Goal: Task Accomplishment & Management: Manage account settings

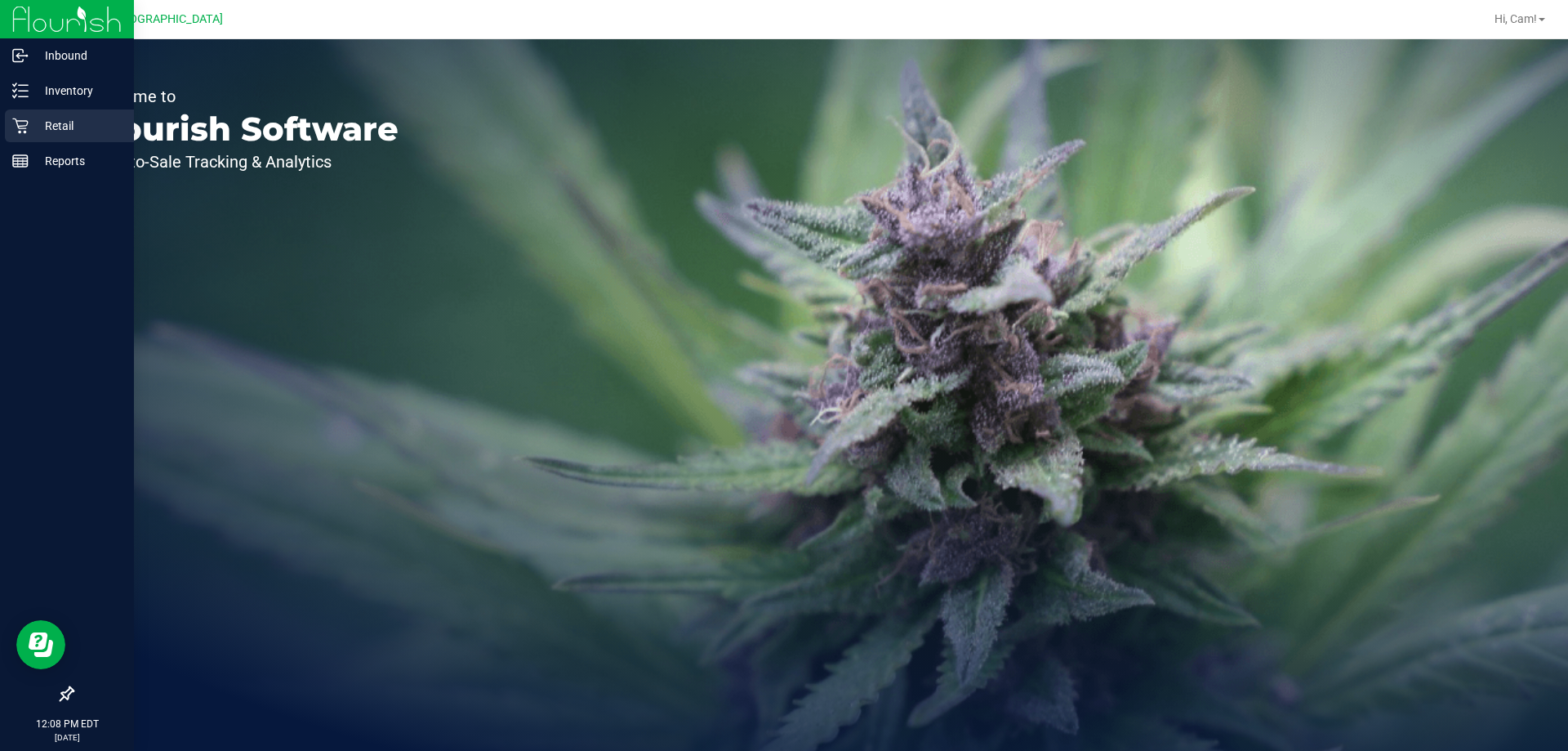
click at [80, 121] on p "Retail" at bounding box center [78, 125] width 98 height 19
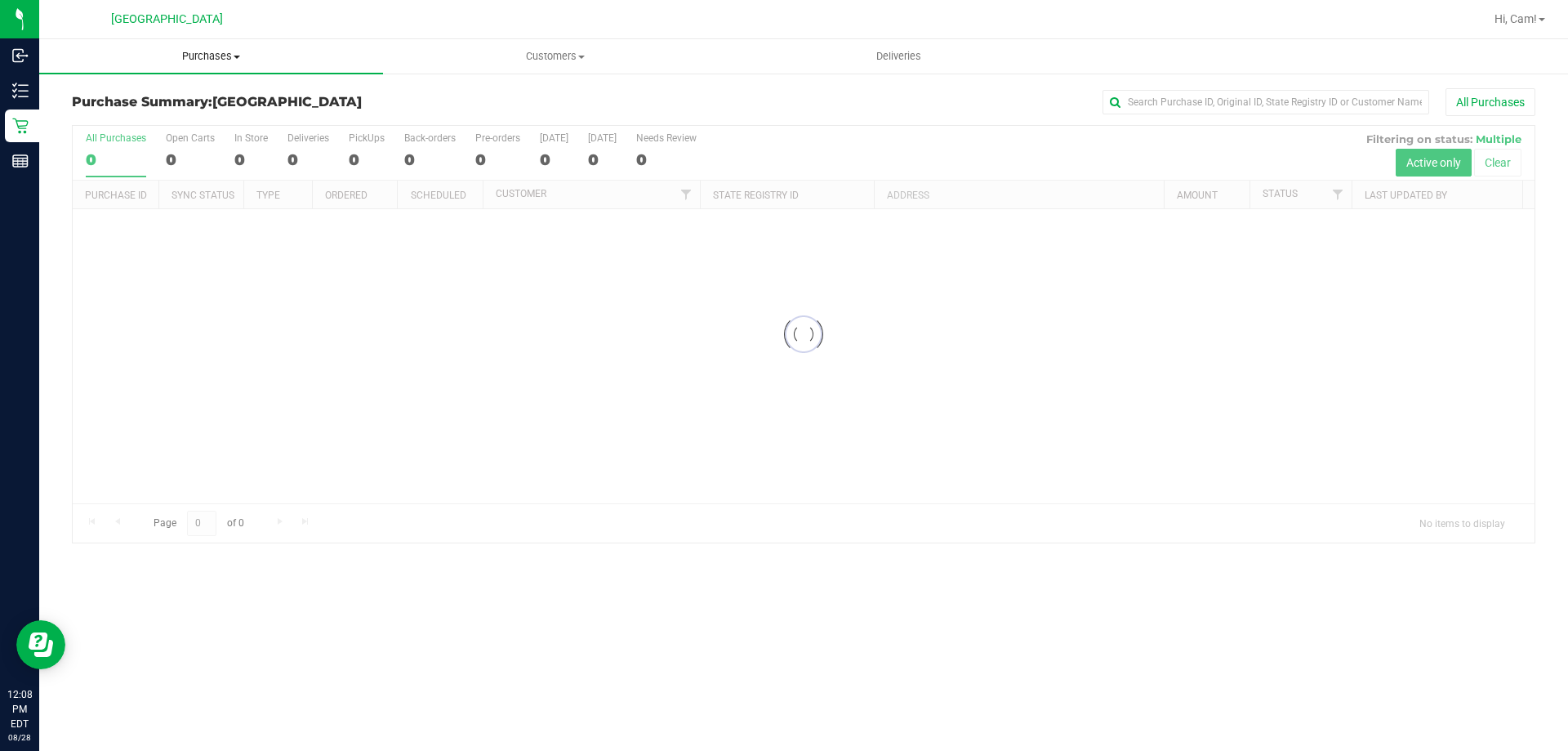
click at [206, 52] on span "Purchases" at bounding box center [210, 57] width 344 height 15
click at [108, 109] on li "Fulfillment" at bounding box center [210, 118] width 344 height 19
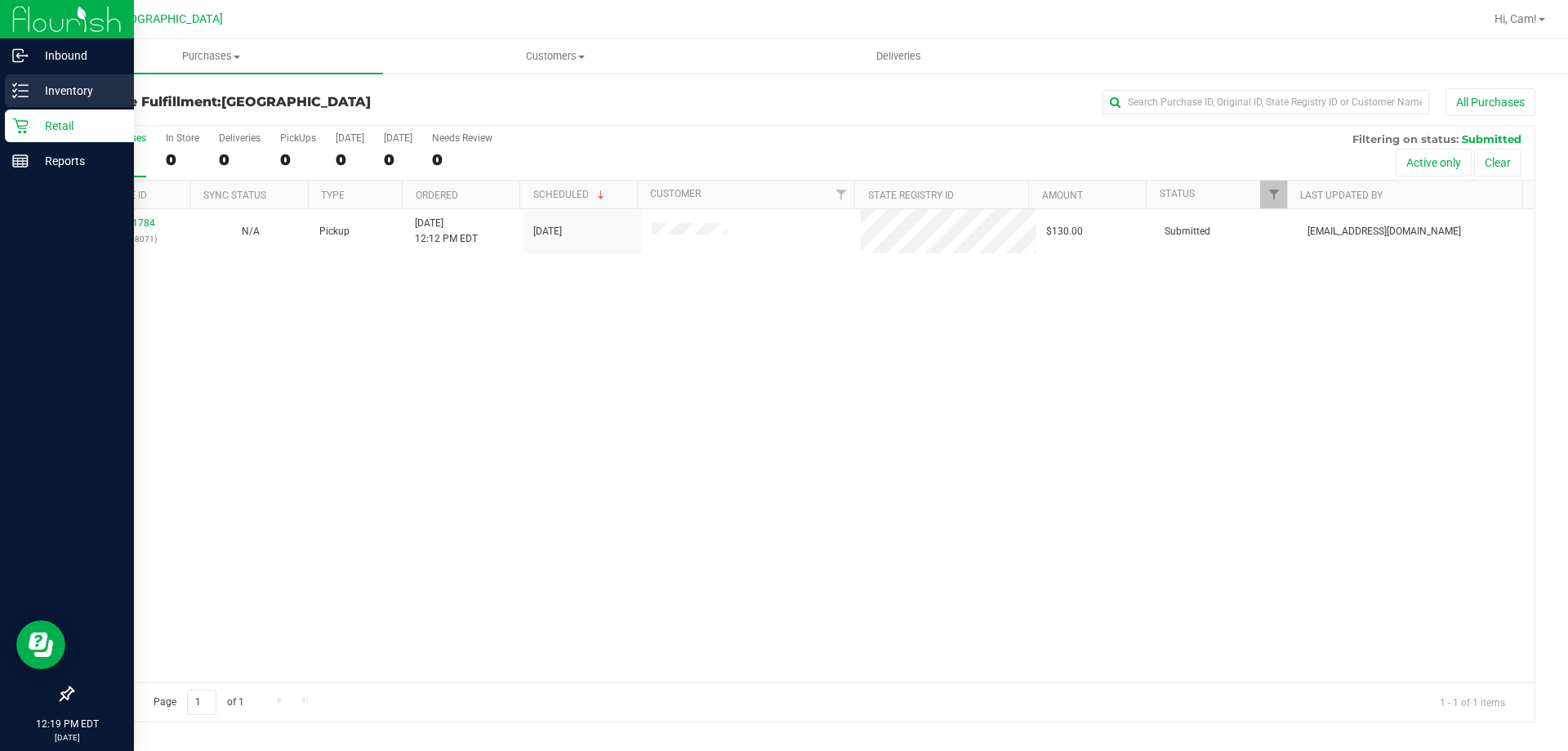
click at [31, 87] on p "Inventory" at bounding box center [78, 90] width 98 height 19
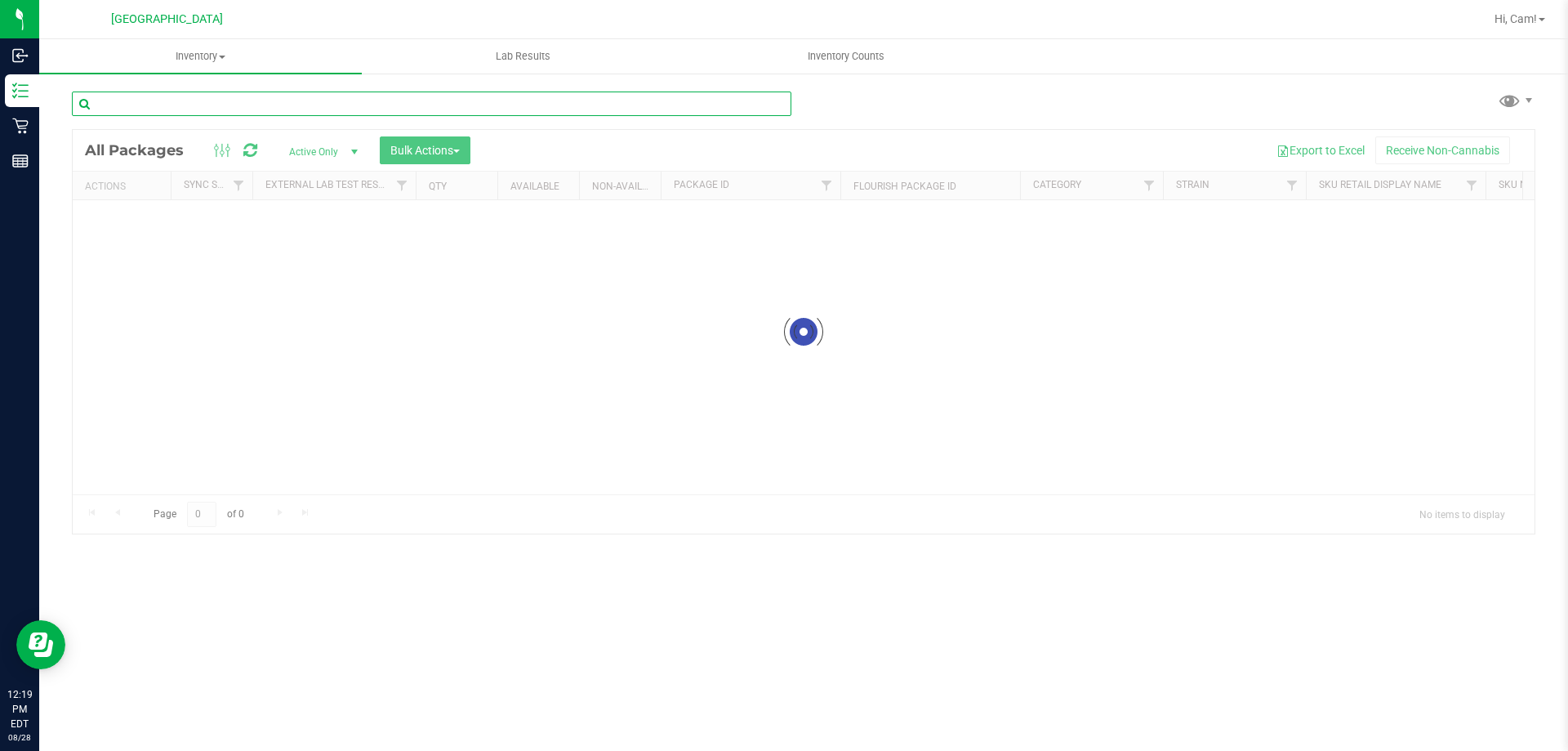
click at [233, 94] on input "text" at bounding box center [432, 104] width 720 height 24
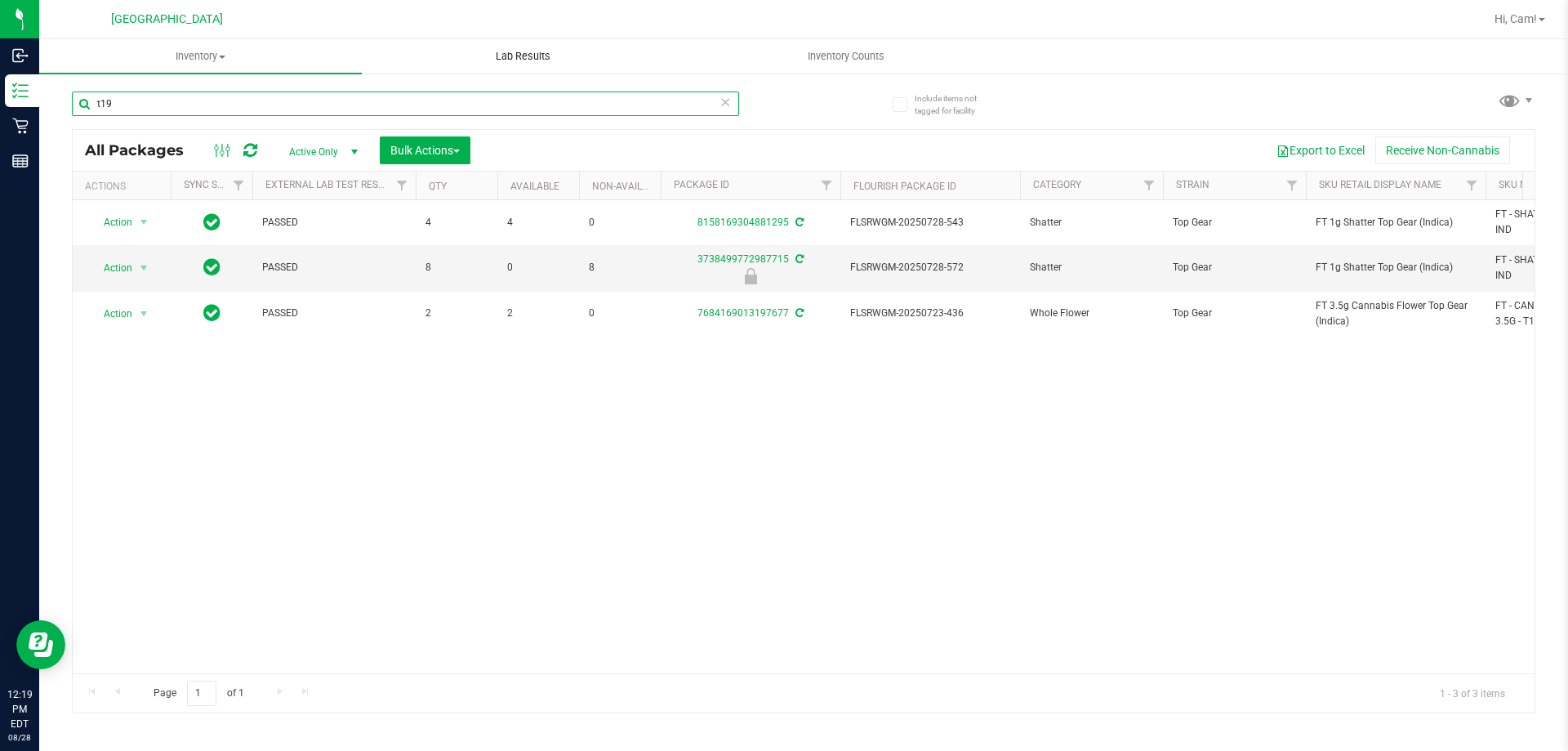
type input "t19"
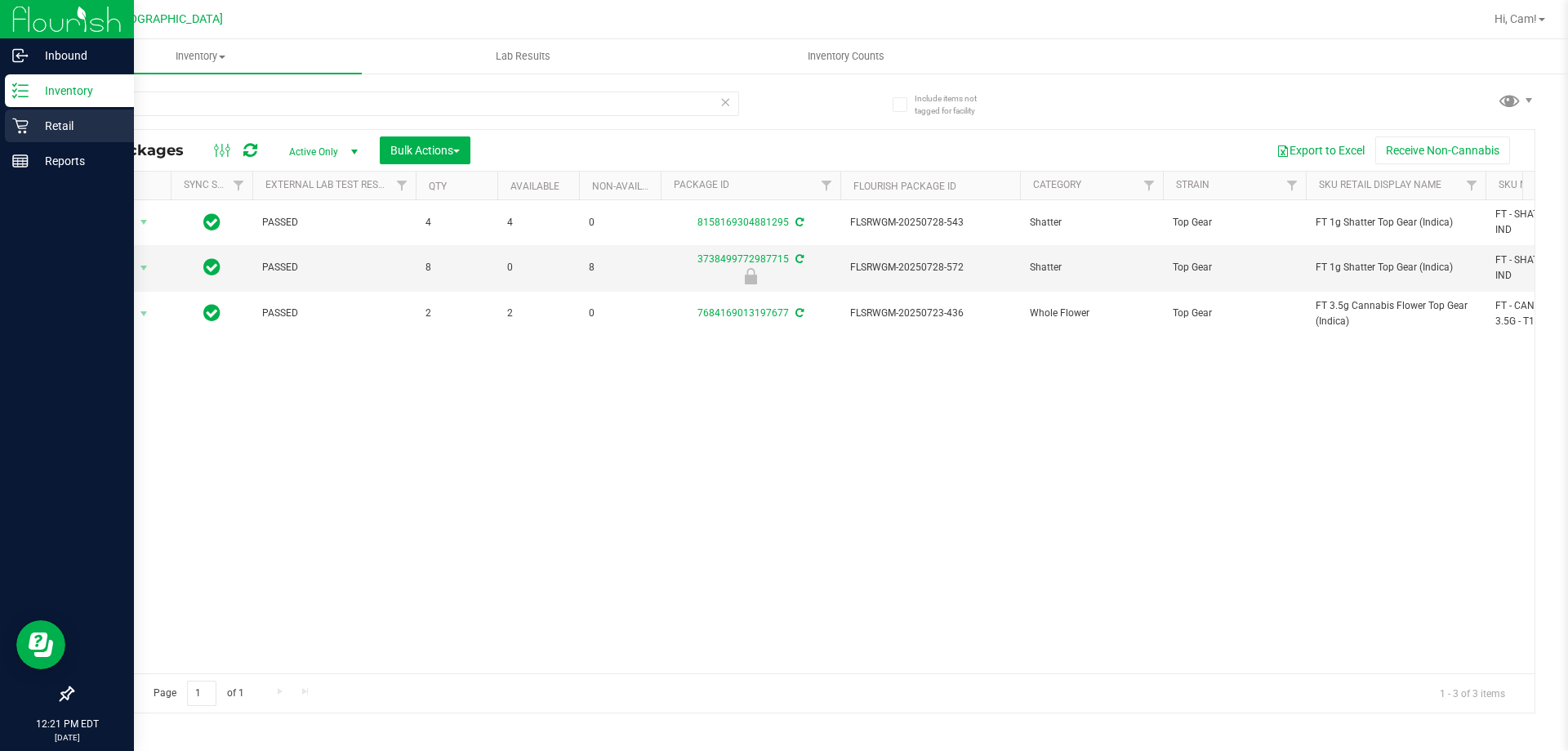
click at [29, 120] on p "Retail" at bounding box center [78, 125] width 98 height 19
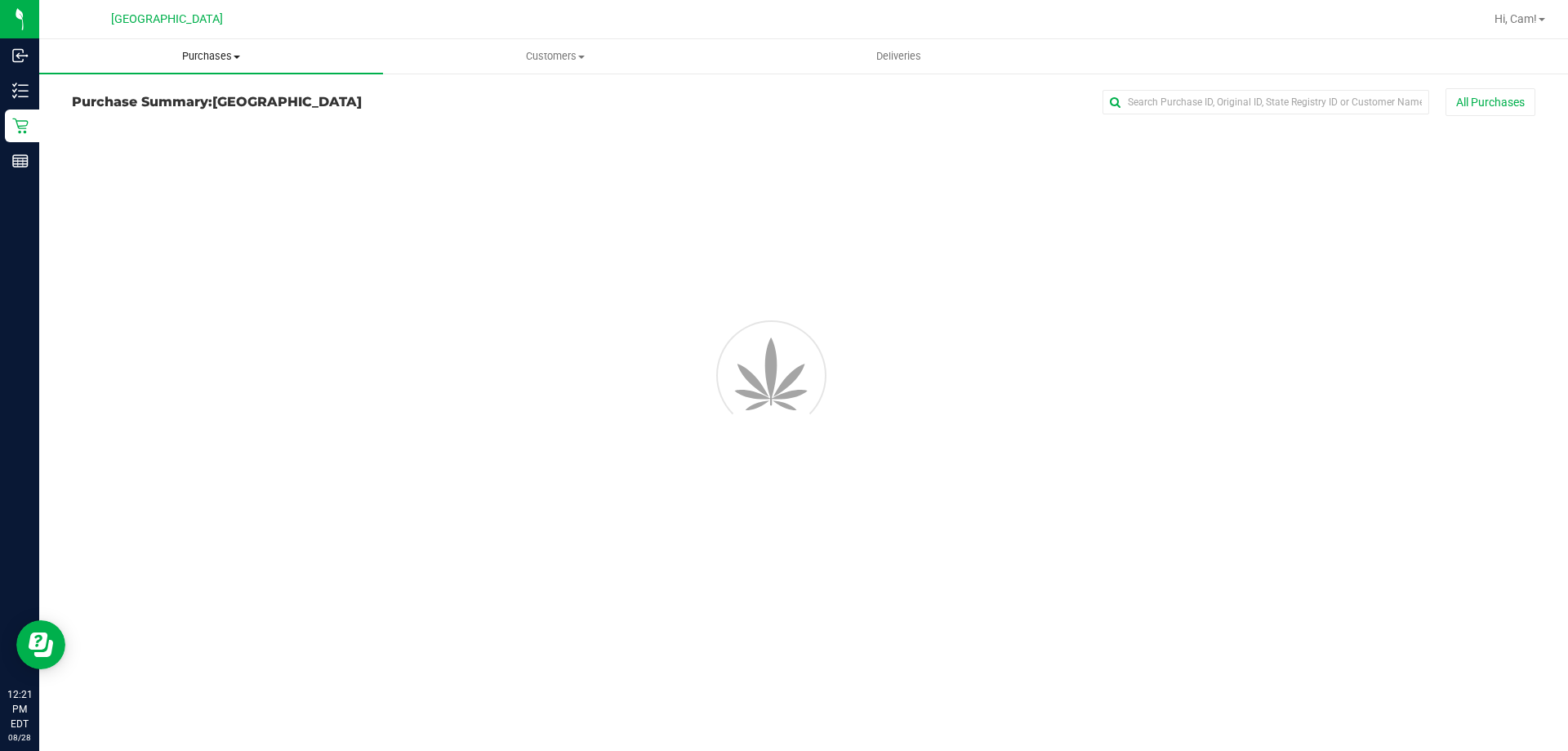
click at [181, 59] on span "Purchases" at bounding box center [210, 57] width 344 height 15
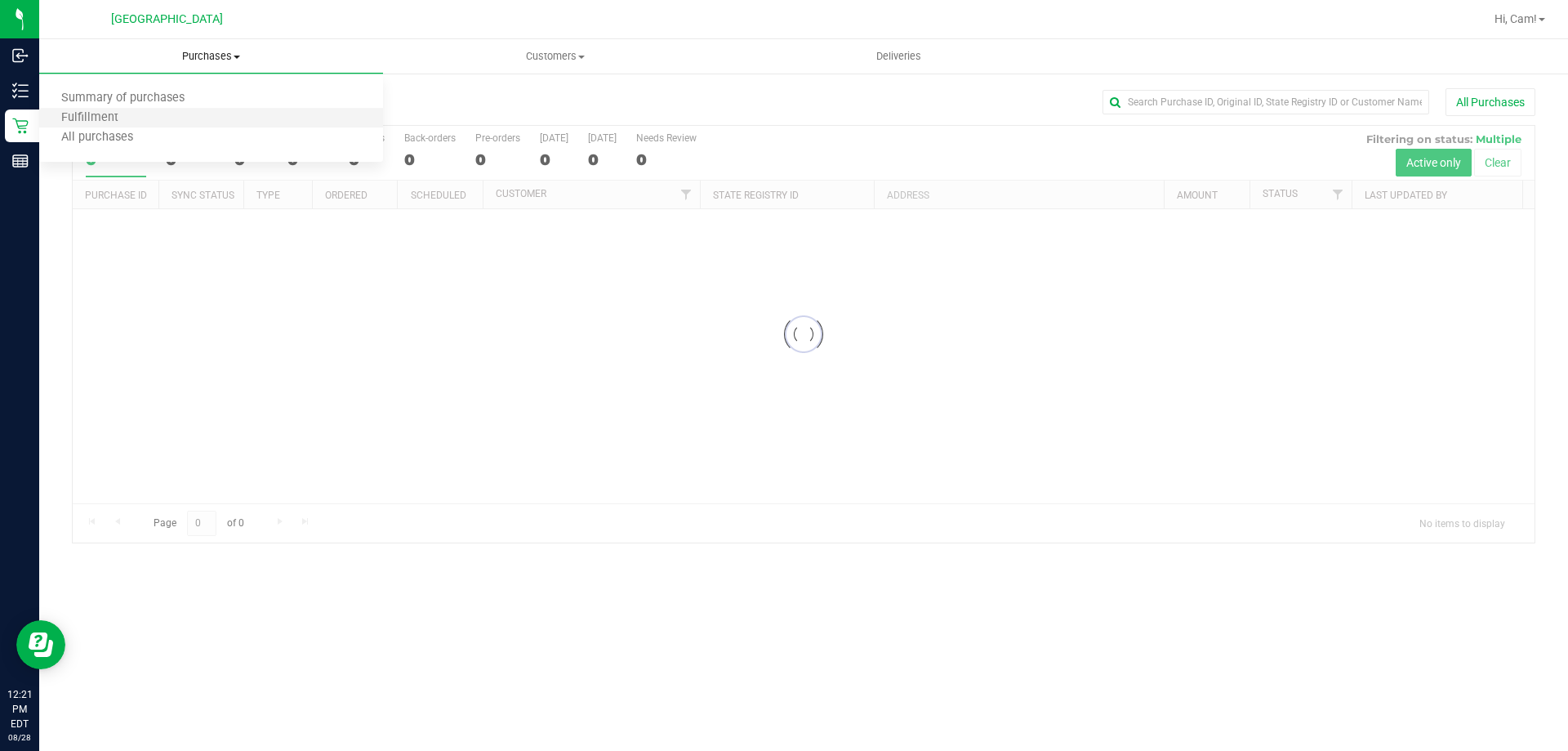
click at [153, 121] on li "Fulfillment" at bounding box center [210, 118] width 344 height 19
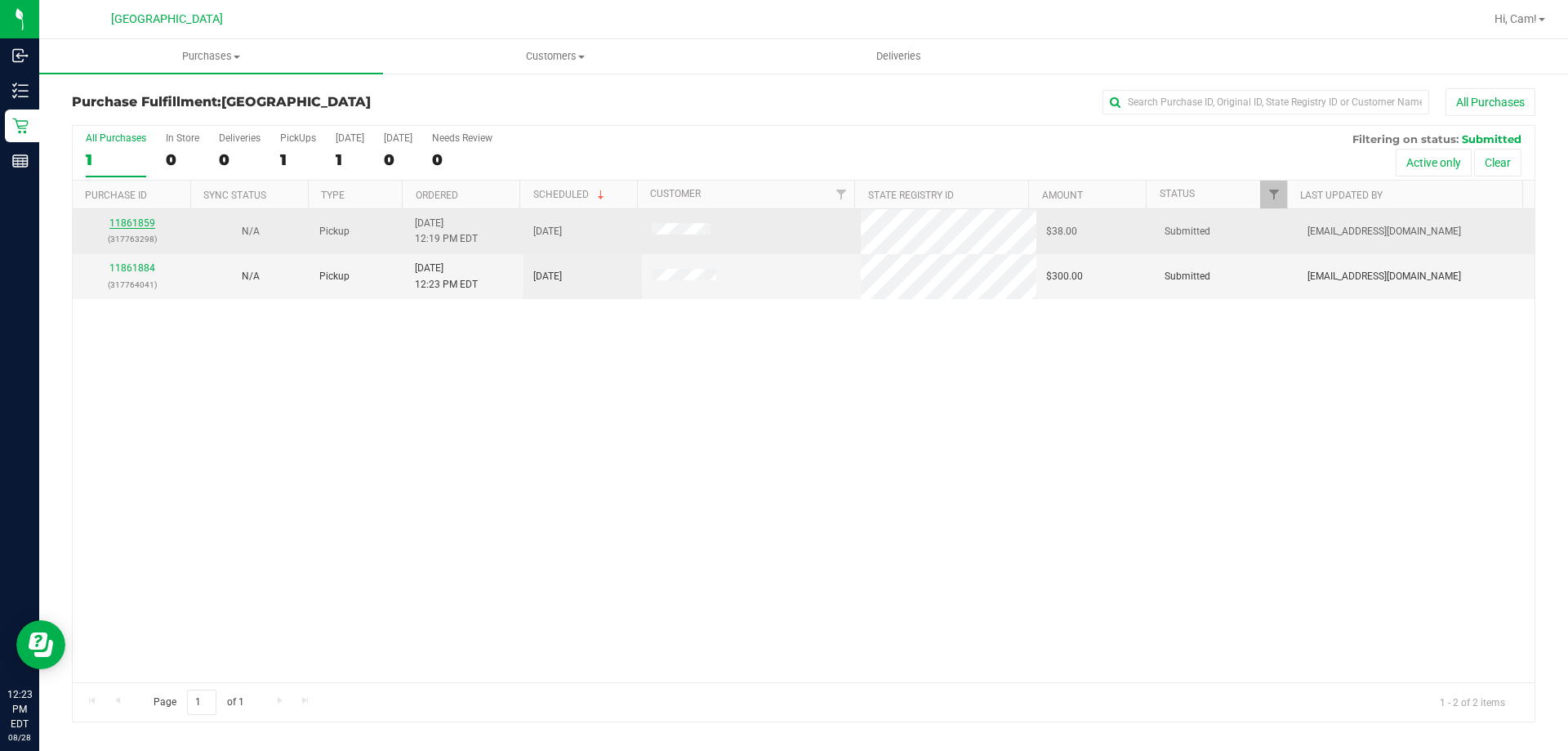
click at [144, 226] on link "11861859" at bounding box center [132, 223] width 45 height 11
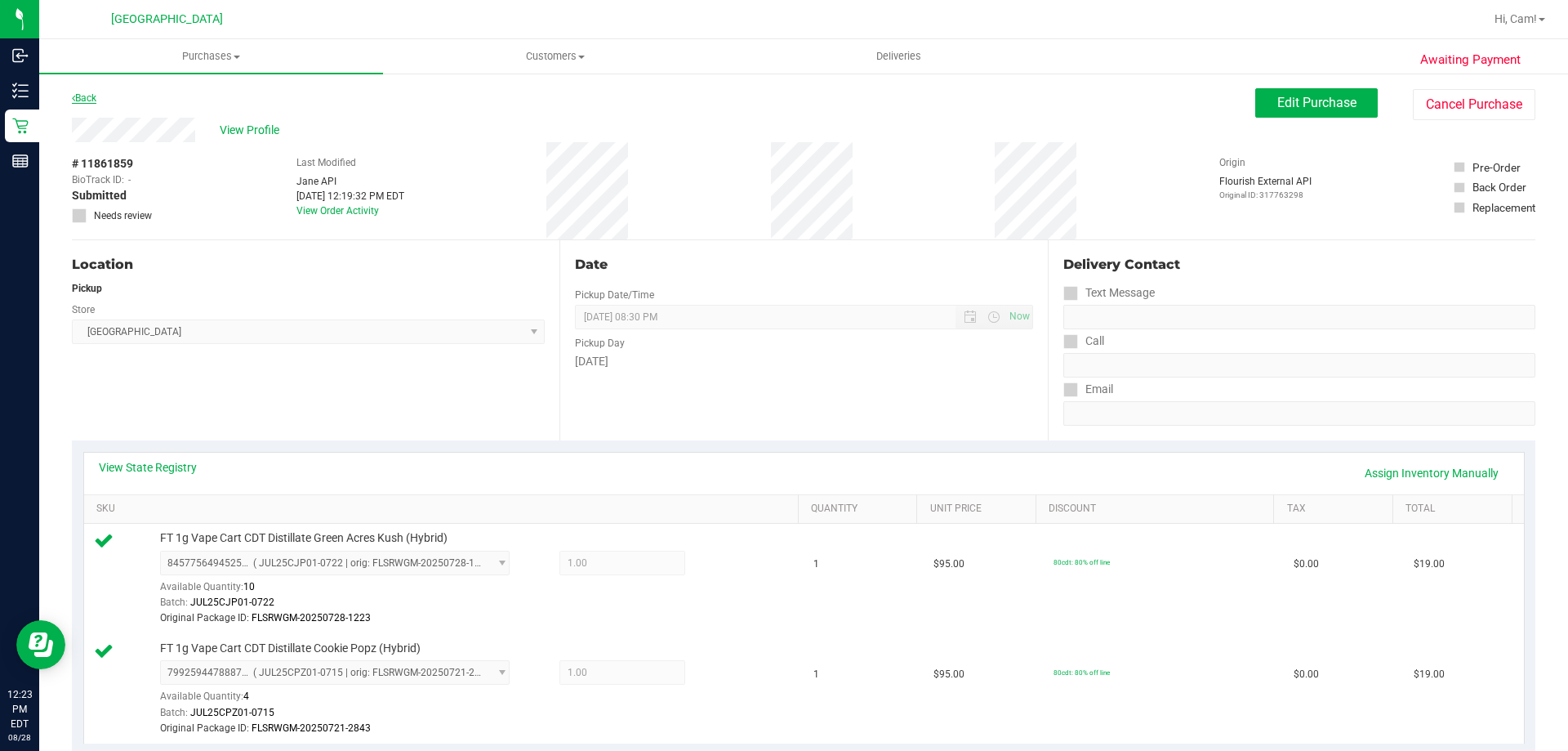
click at [96, 102] on link "Back" at bounding box center [84, 98] width 24 height 11
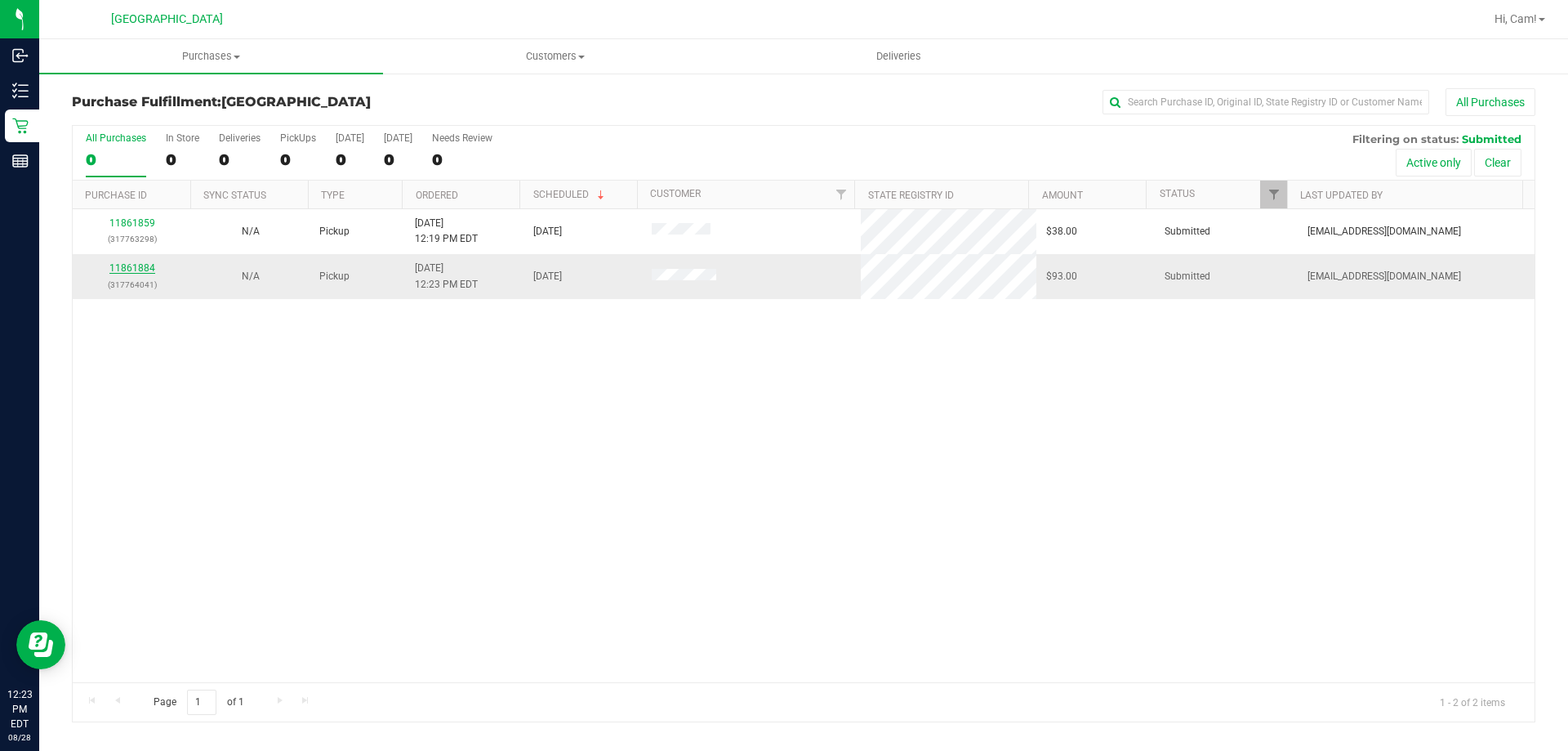
click at [134, 271] on link "11861884" at bounding box center [132, 268] width 45 height 11
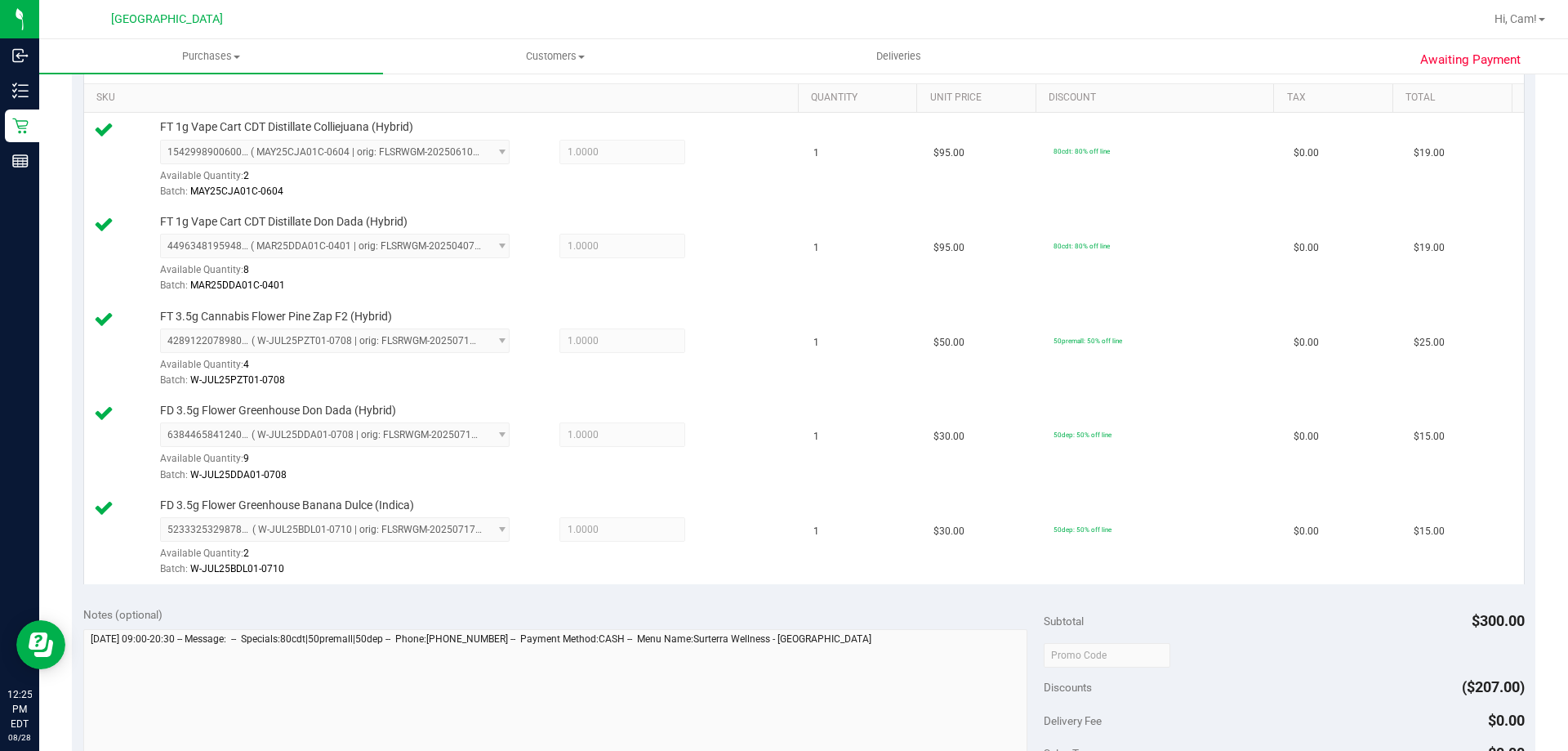
scroll to position [817, 0]
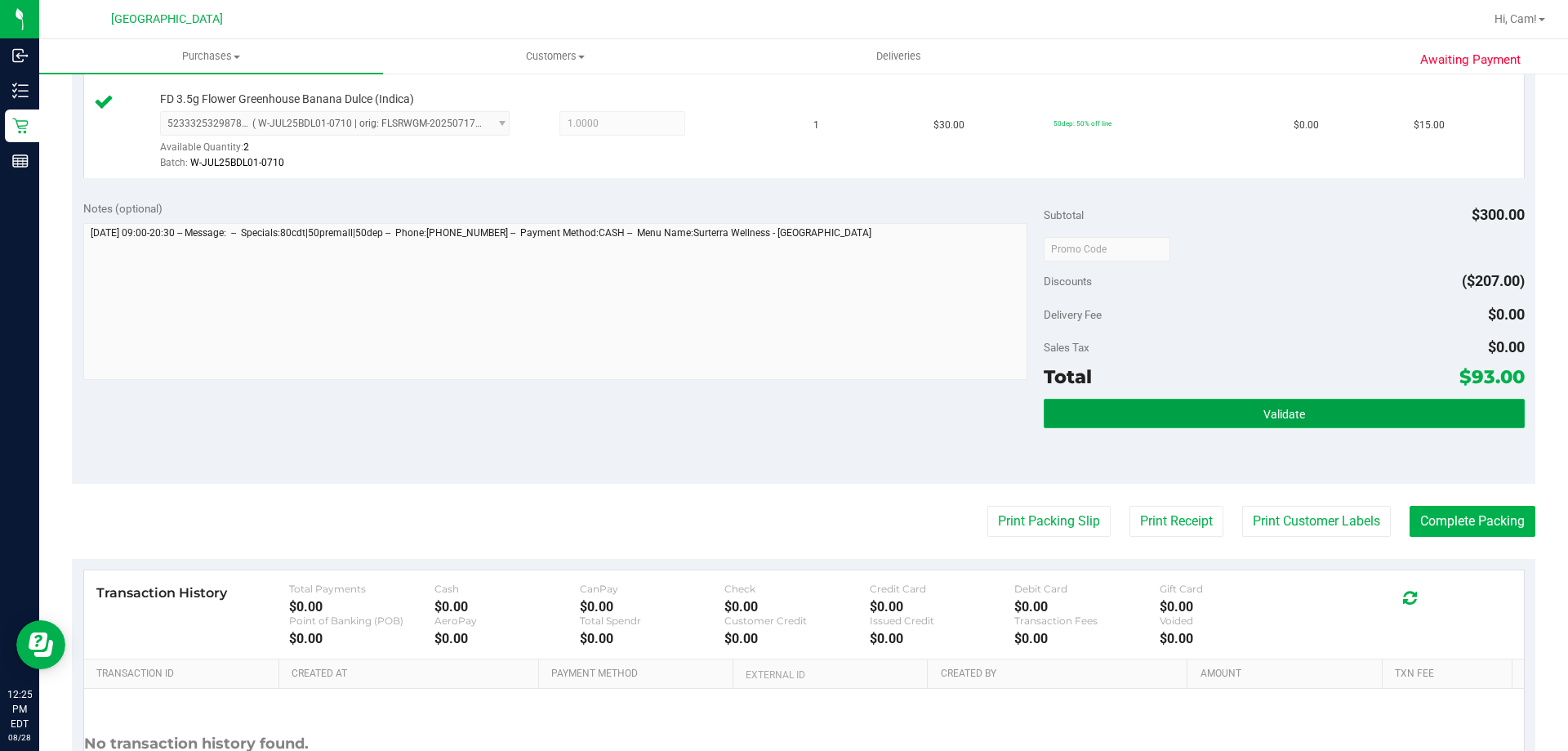
click at [1331, 424] on button "Validate" at bounding box center [1284, 414] width 480 height 30
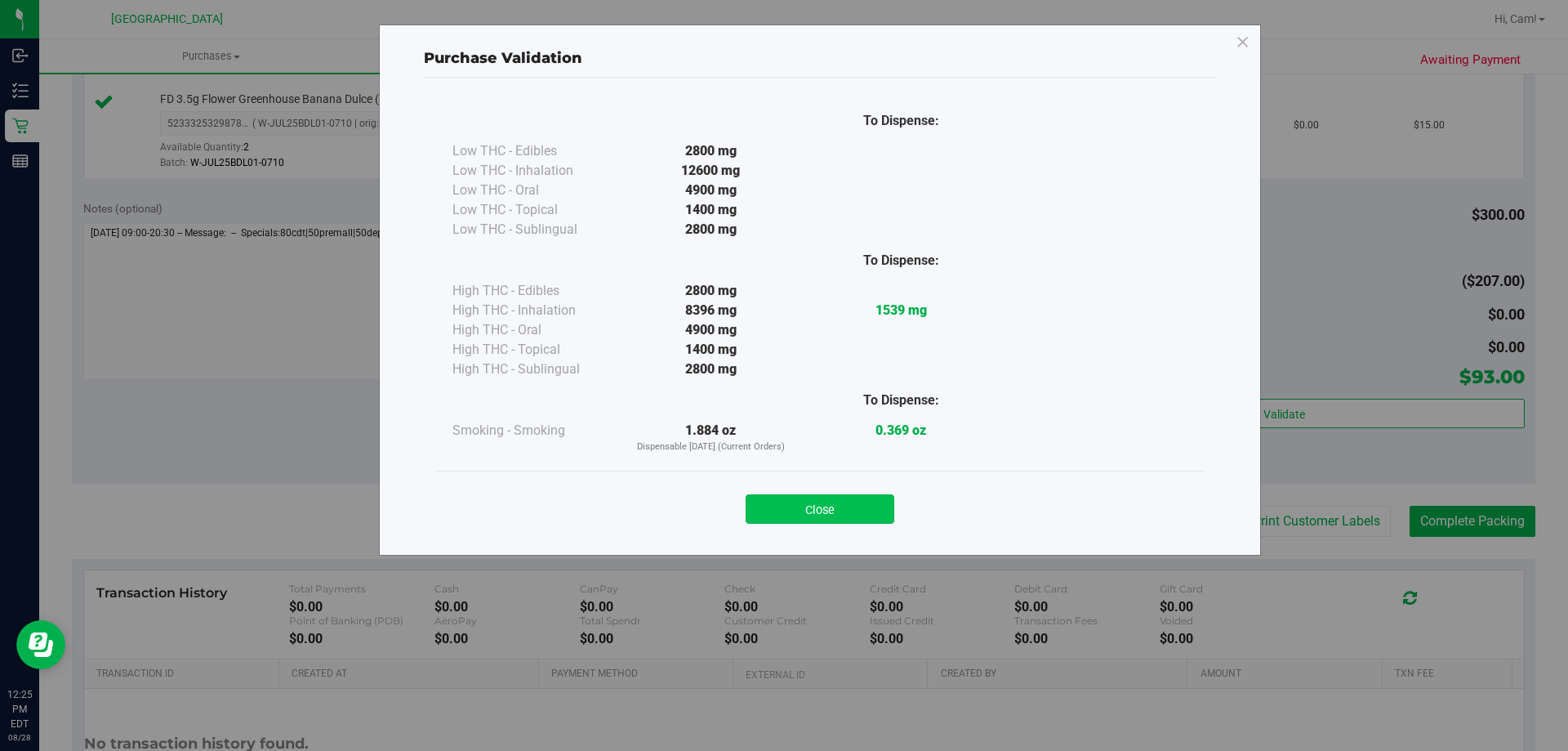
click at [874, 497] on button "Close" at bounding box center [820, 509] width 148 height 30
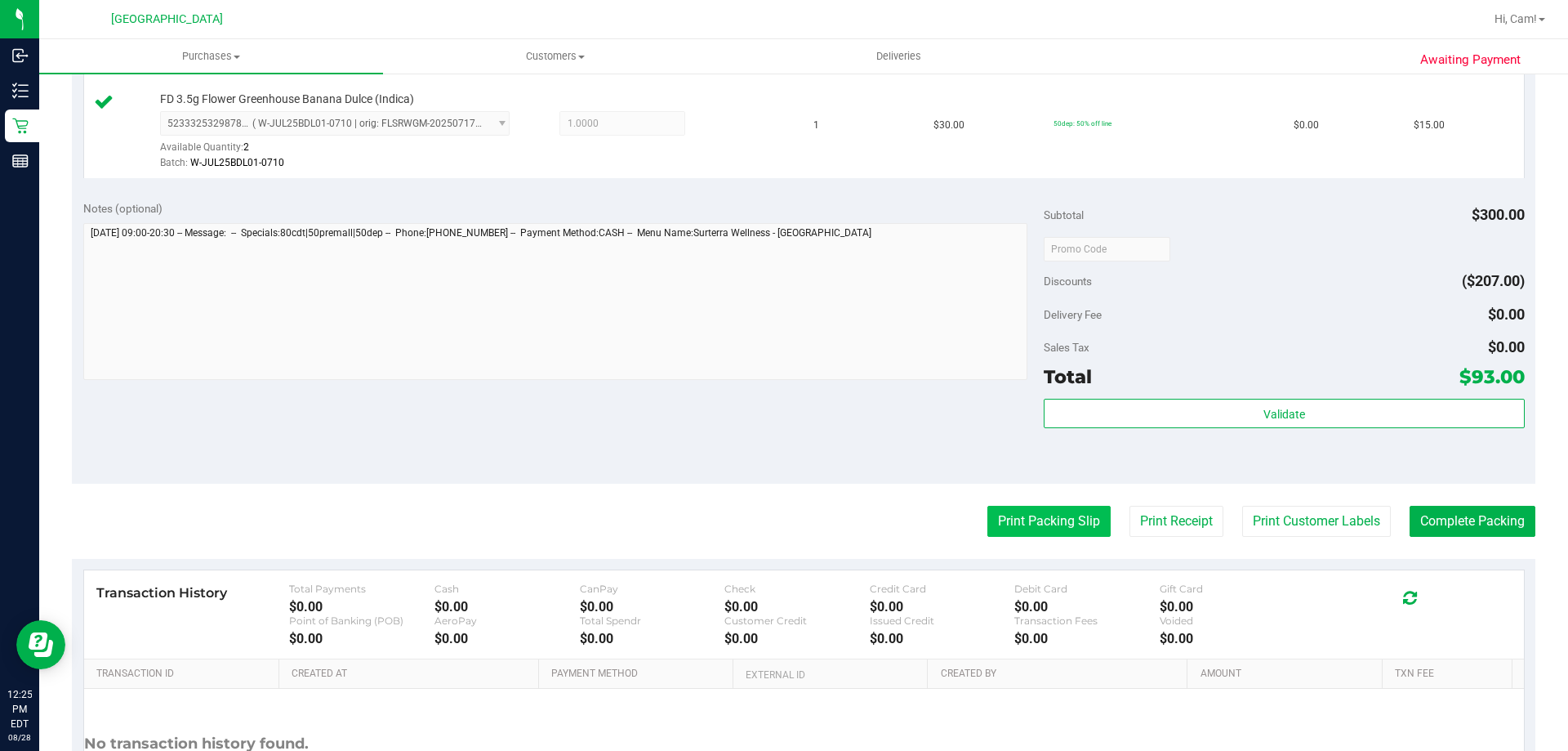
click at [1010, 516] on button "Print Packing Slip" at bounding box center [1049, 520] width 123 height 31
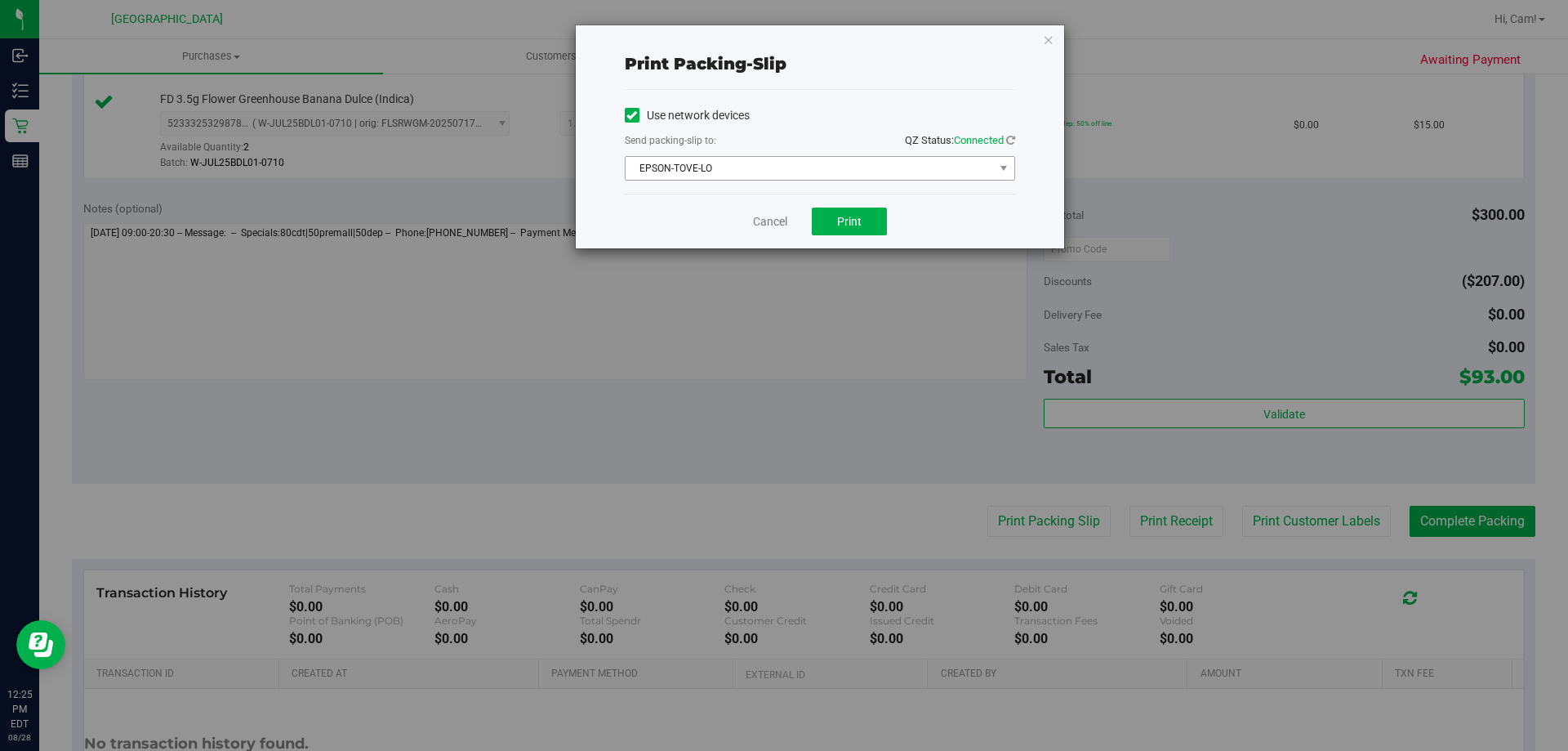
click at [910, 162] on span "EPSON-TOVE-LO" at bounding box center [809, 168] width 368 height 23
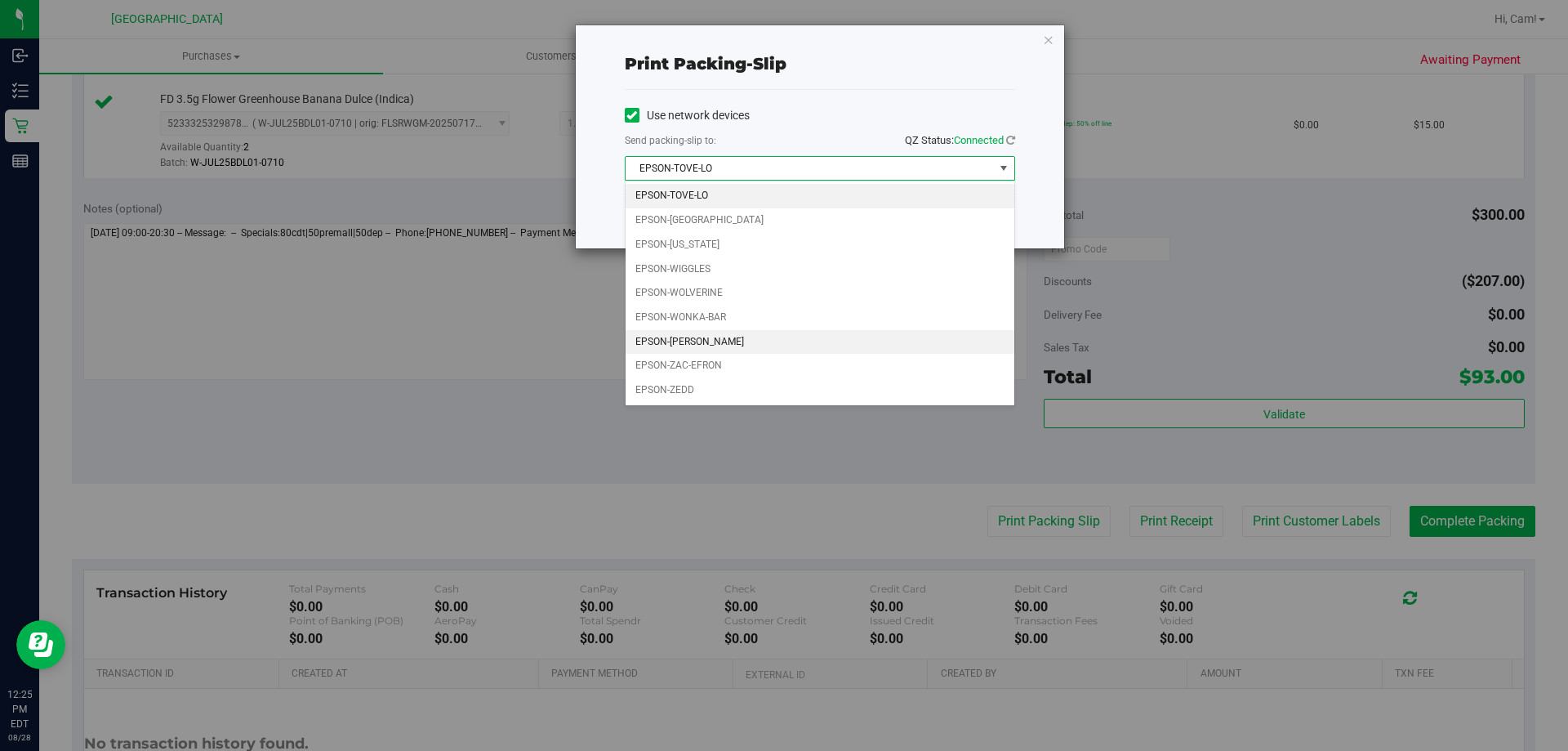
drag, startPoint x: 734, startPoint y: 335, endPoint x: 814, endPoint y: 289, distance: 92.3
click at [734, 336] on li "EPSON-[PERSON_NAME]" at bounding box center [820, 342] width 389 height 24
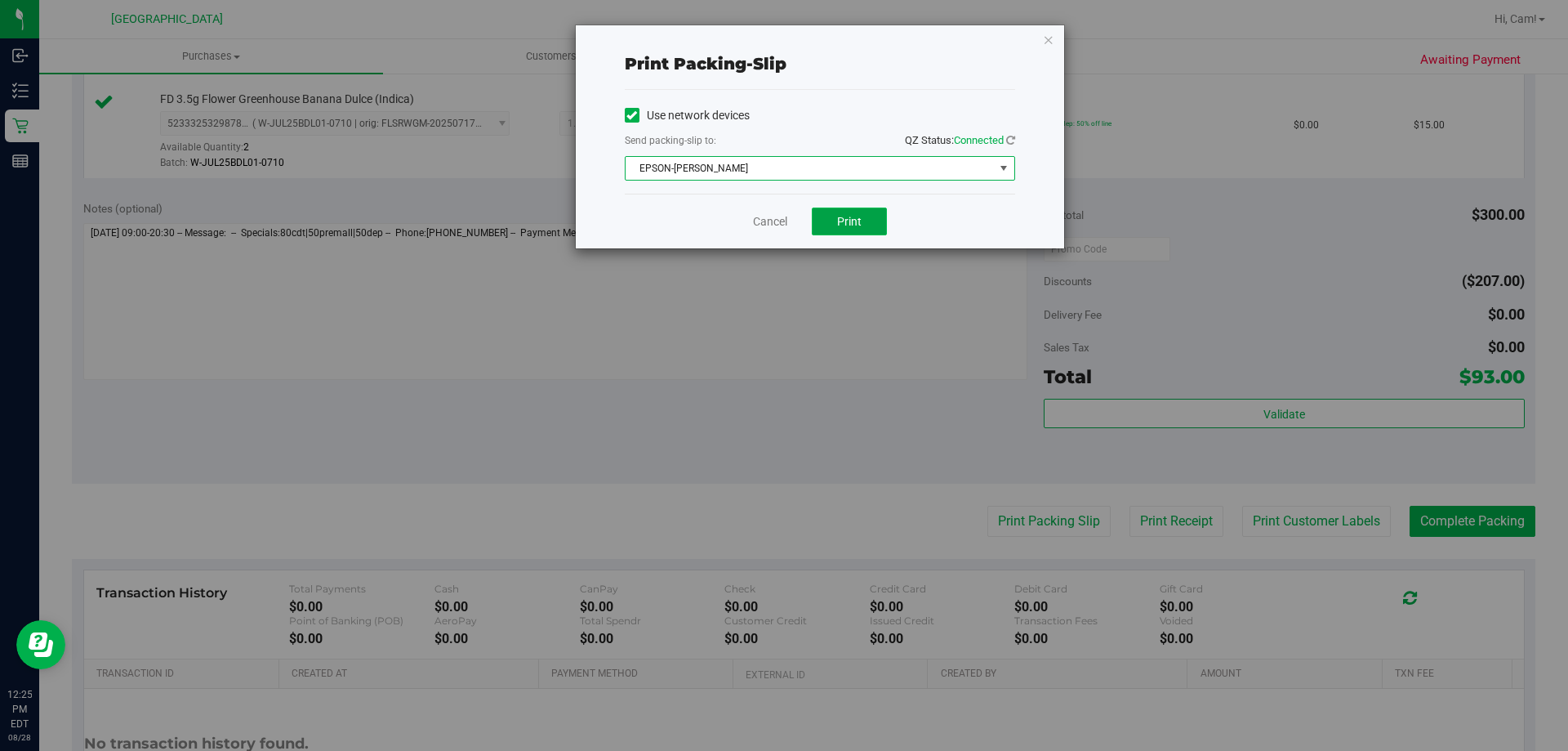
click at [873, 222] on button "Print" at bounding box center [849, 222] width 75 height 28
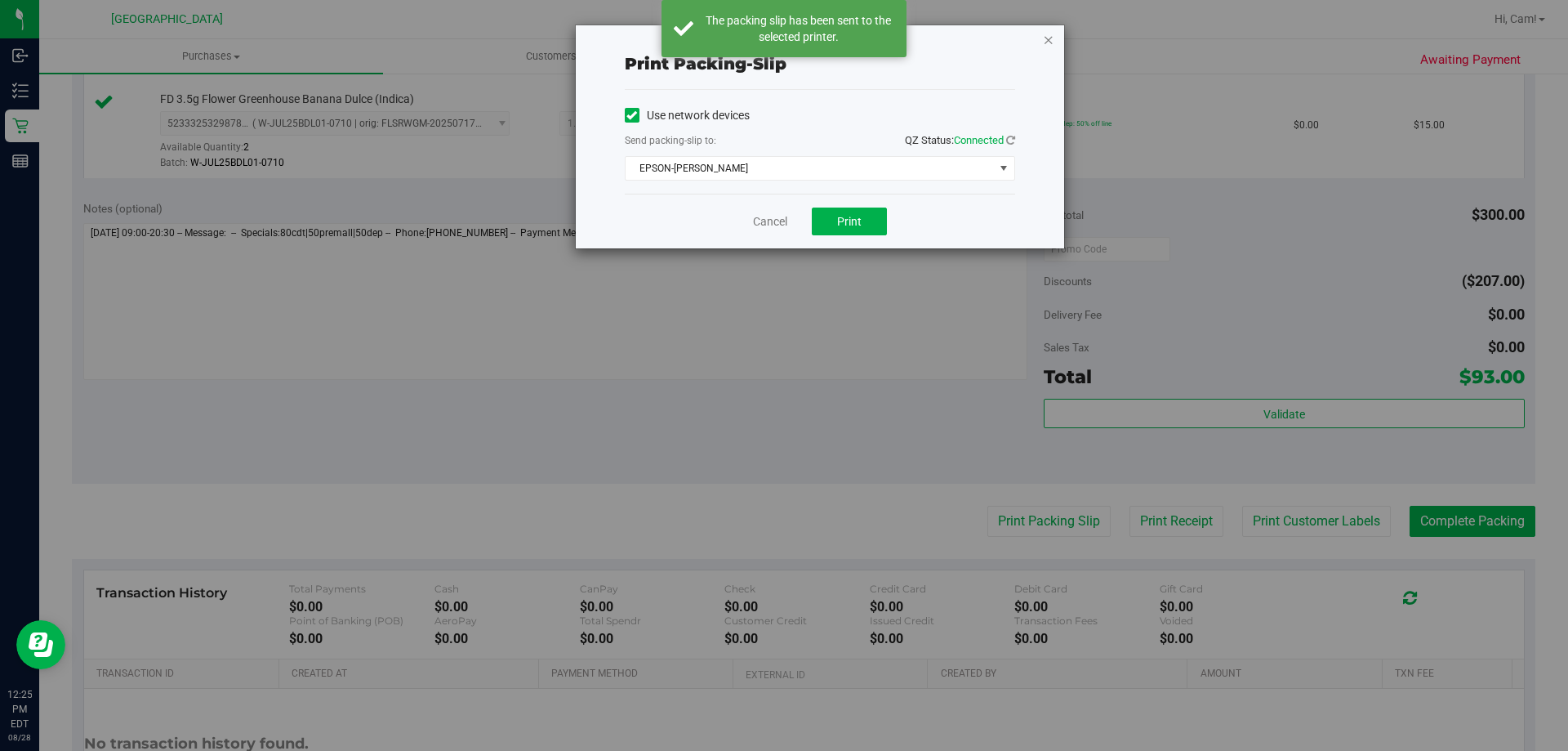
click at [1046, 40] on icon "button" at bounding box center [1049, 39] width 11 height 19
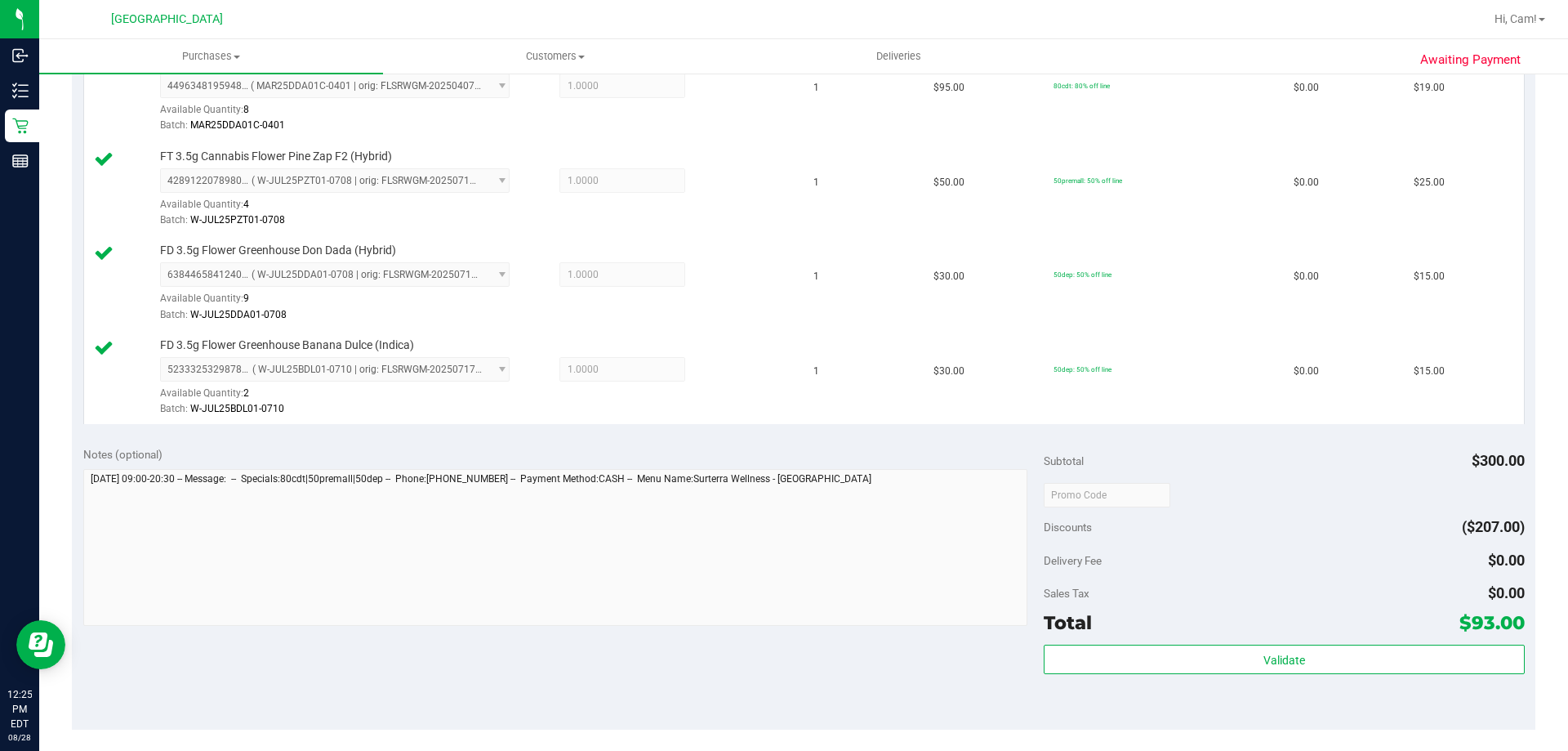
scroll to position [735, 0]
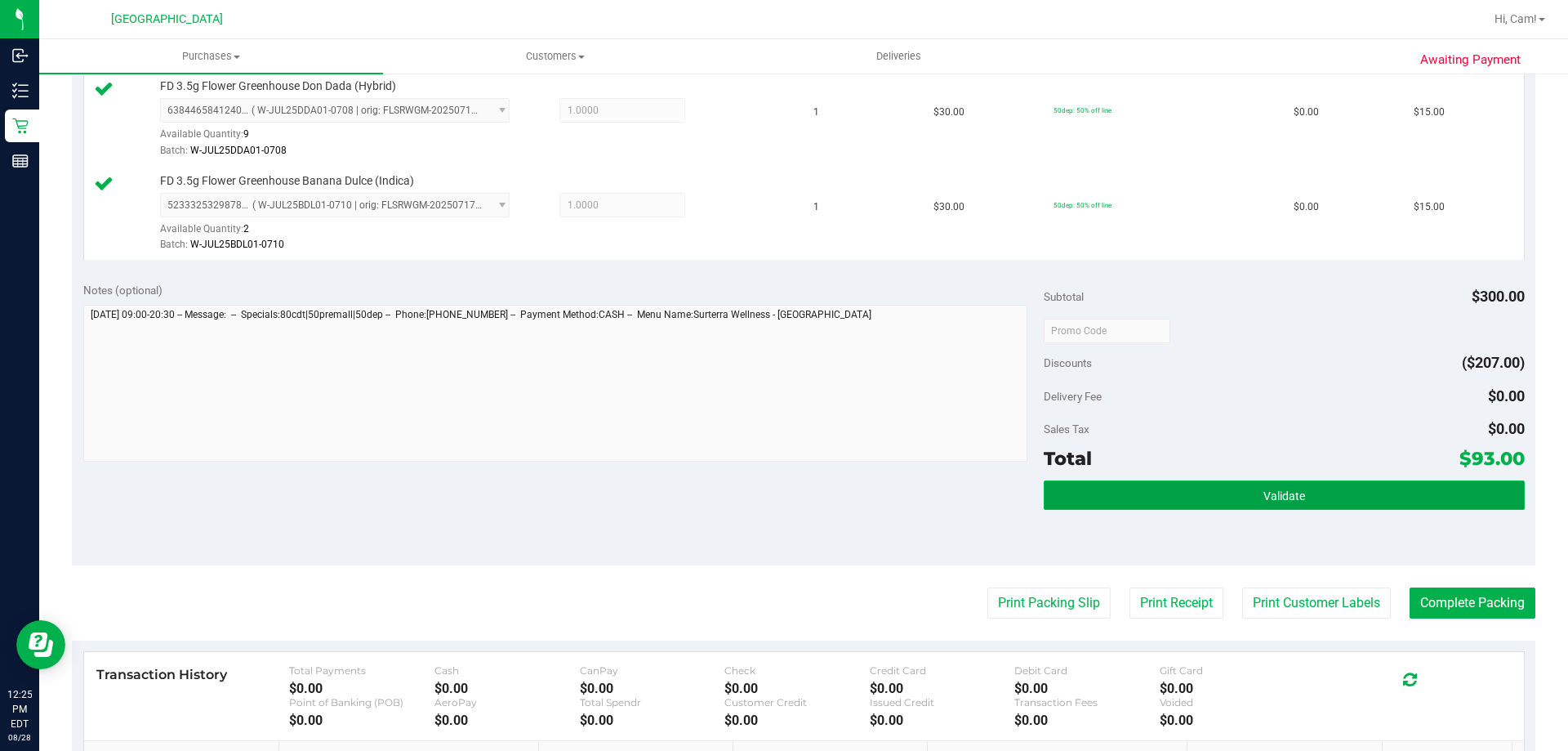
click at [1128, 494] on button "Validate" at bounding box center [1284, 495] width 480 height 30
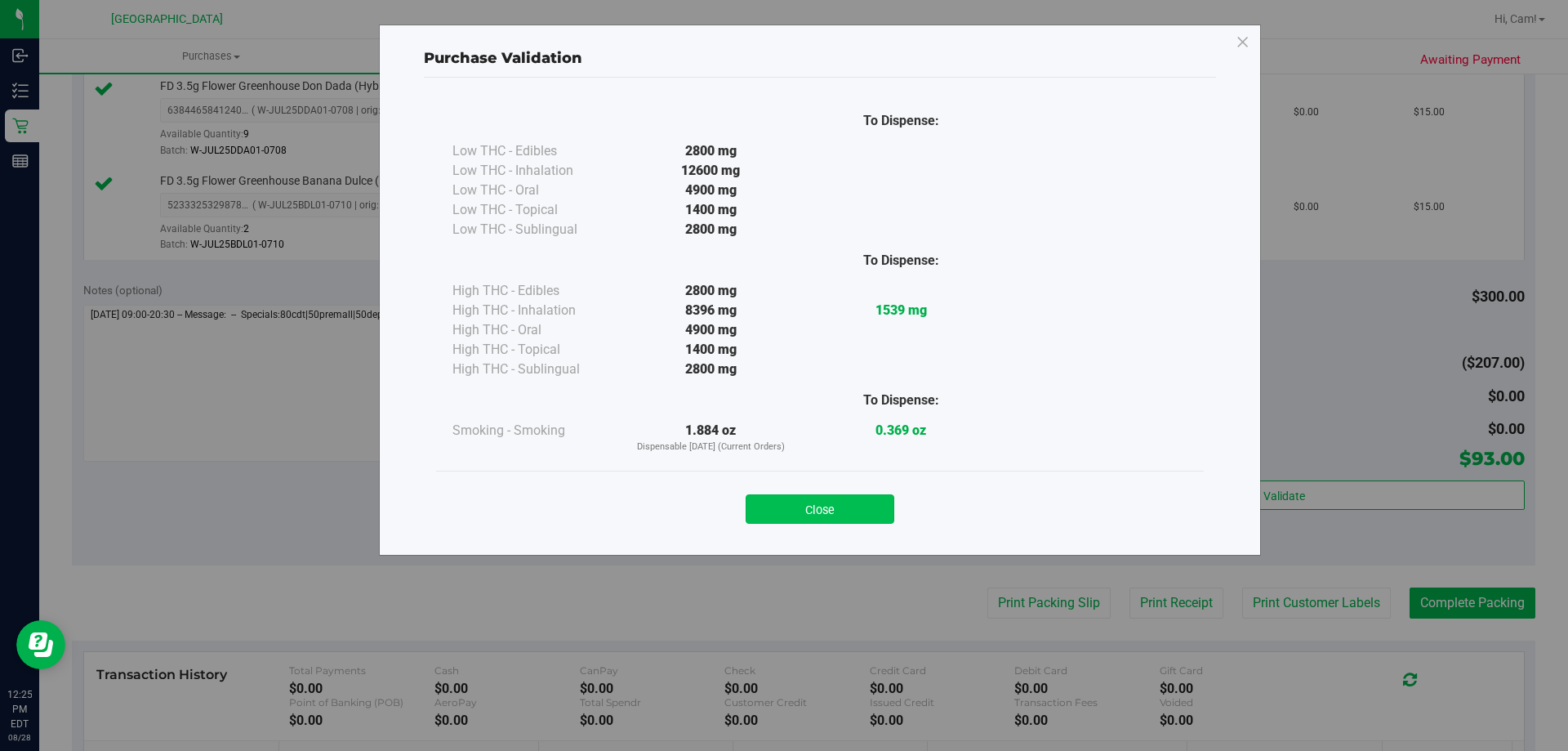
click at [795, 512] on button "Close" at bounding box center [820, 509] width 148 height 30
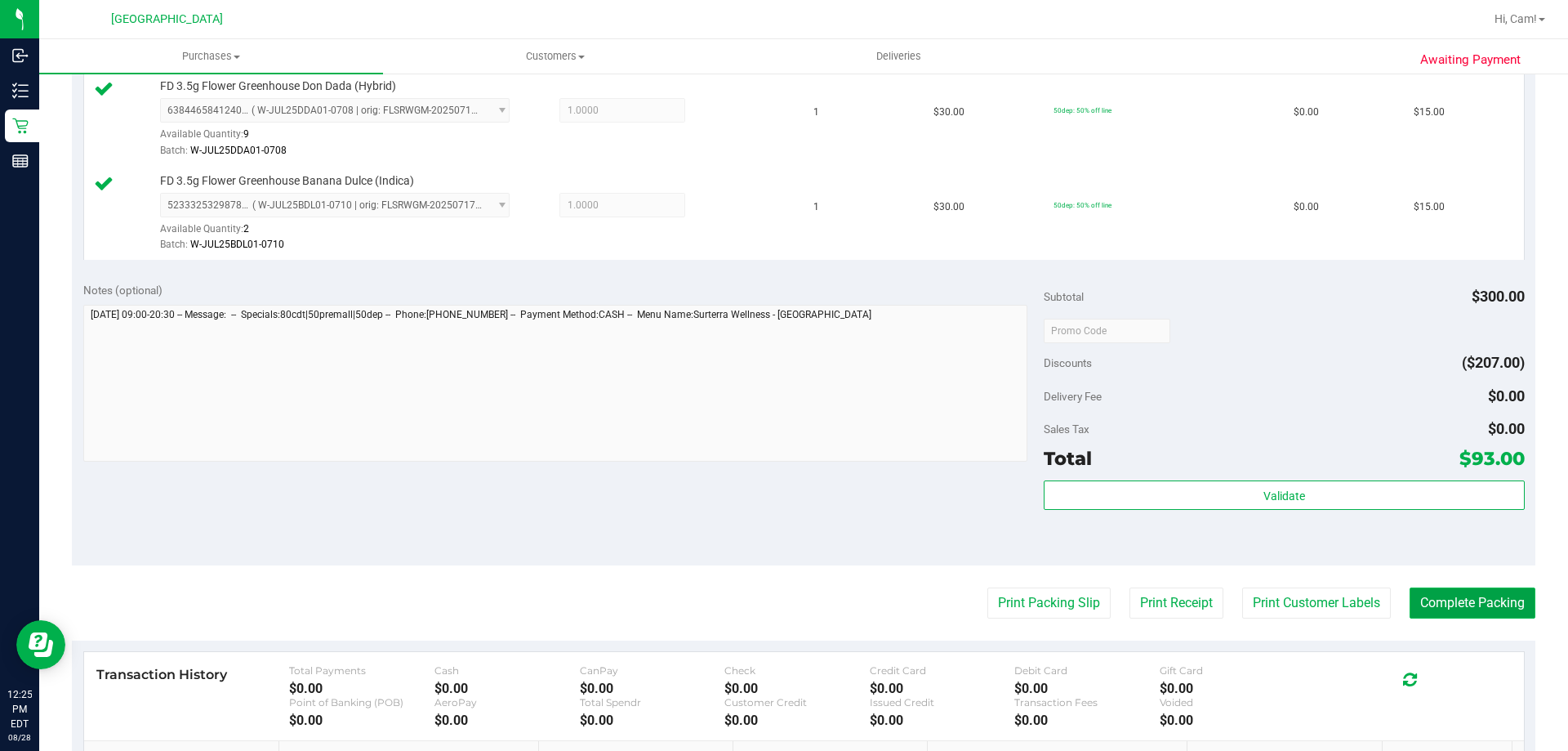
click at [1445, 608] on button "Complete Packing" at bounding box center [1472, 602] width 126 height 31
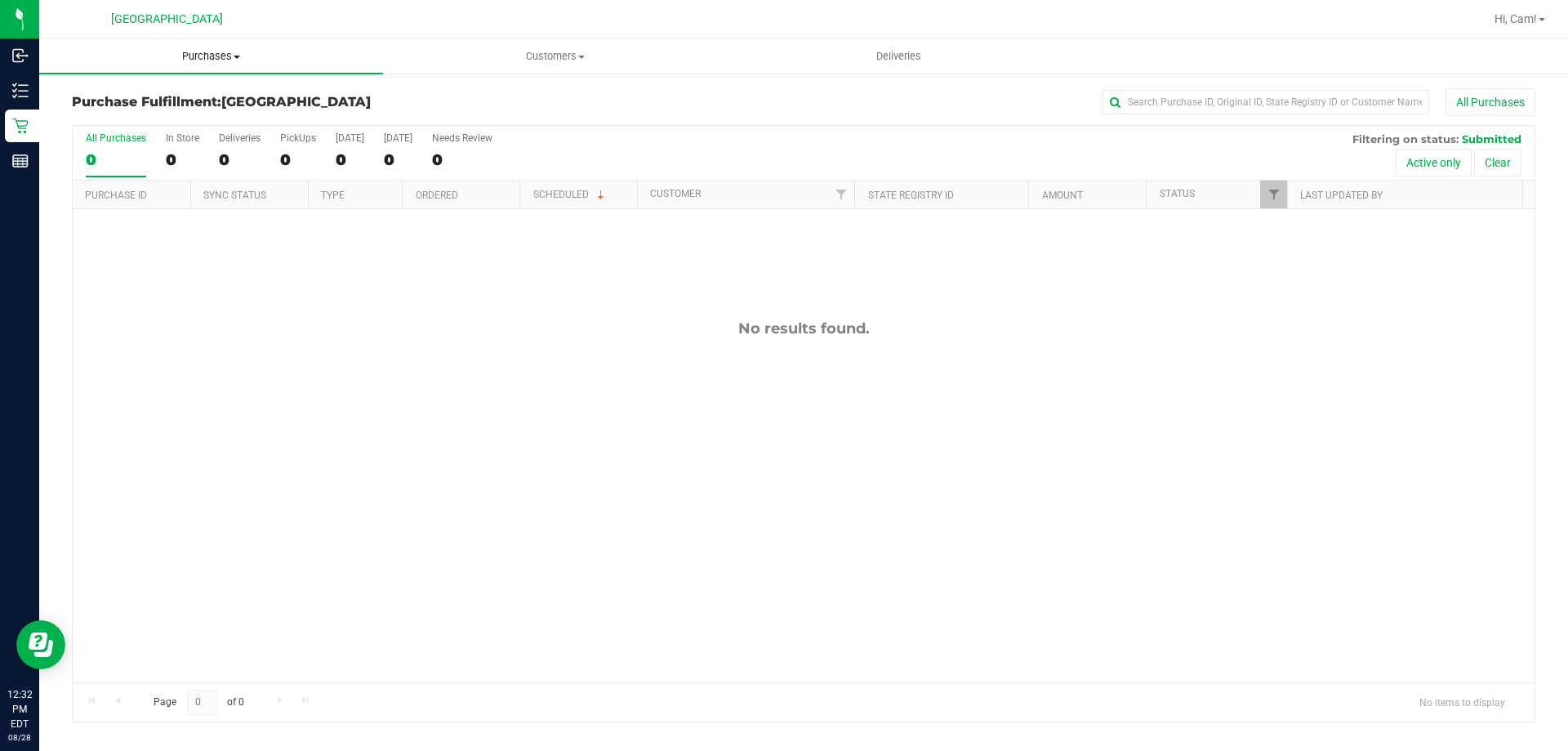
click at [199, 57] on span "Purchases" at bounding box center [210, 57] width 344 height 15
click at [129, 111] on span "Fulfillment" at bounding box center [89, 118] width 101 height 14
drag, startPoint x: 583, startPoint y: 439, endPoint x: 573, endPoint y: 424, distance: 18.0
click at [582, 439] on div "No results found." at bounding box center [803, 501] width 1462 height 583
click at [232, 64] on uib-tab-heading "Purchases Summary of purchases Fulfillment All purchases" at bounding box center [210, 56] width 344 height 34
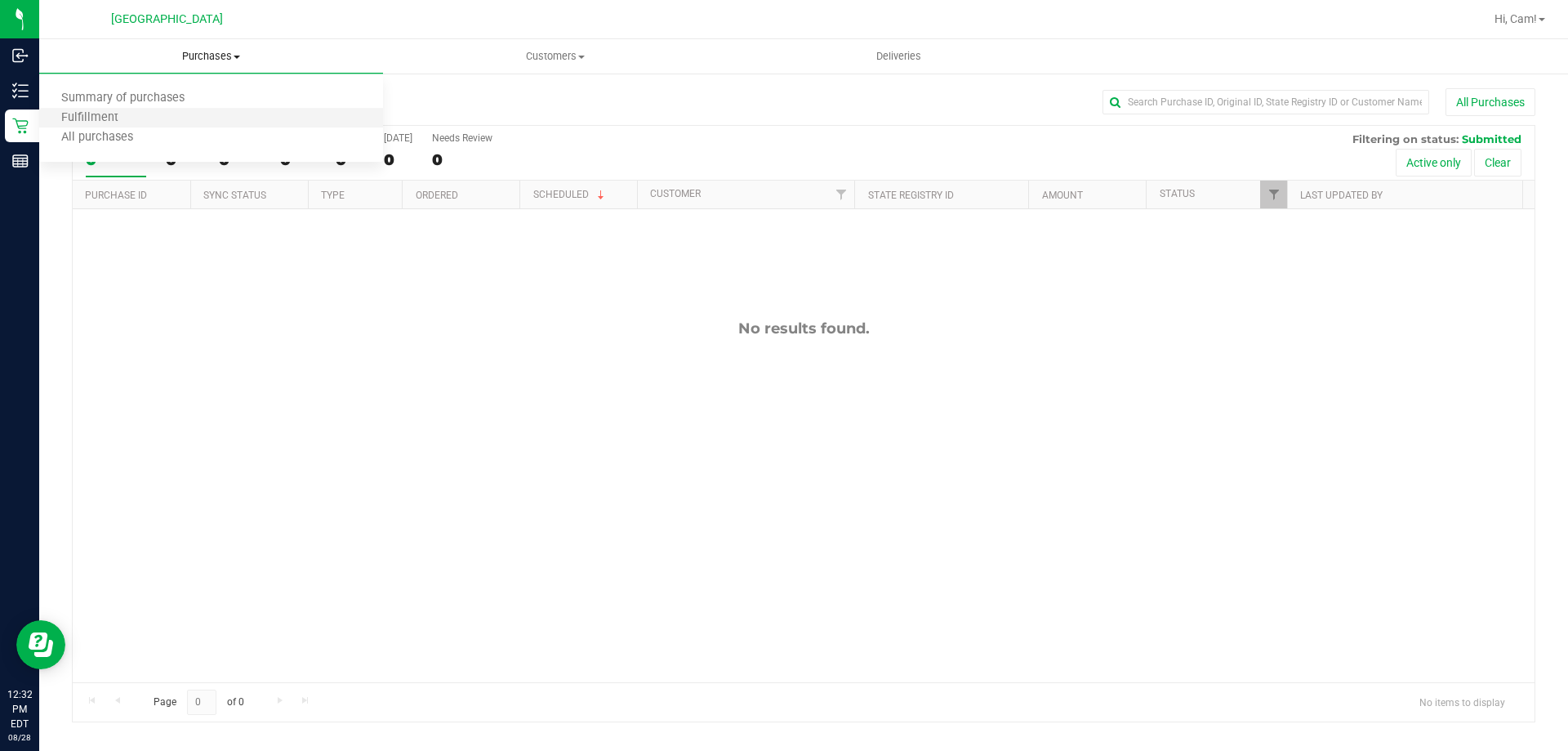
click at [183, 113] on li "Fulfillment" at bounding box center [210, 118] width 344 height 19
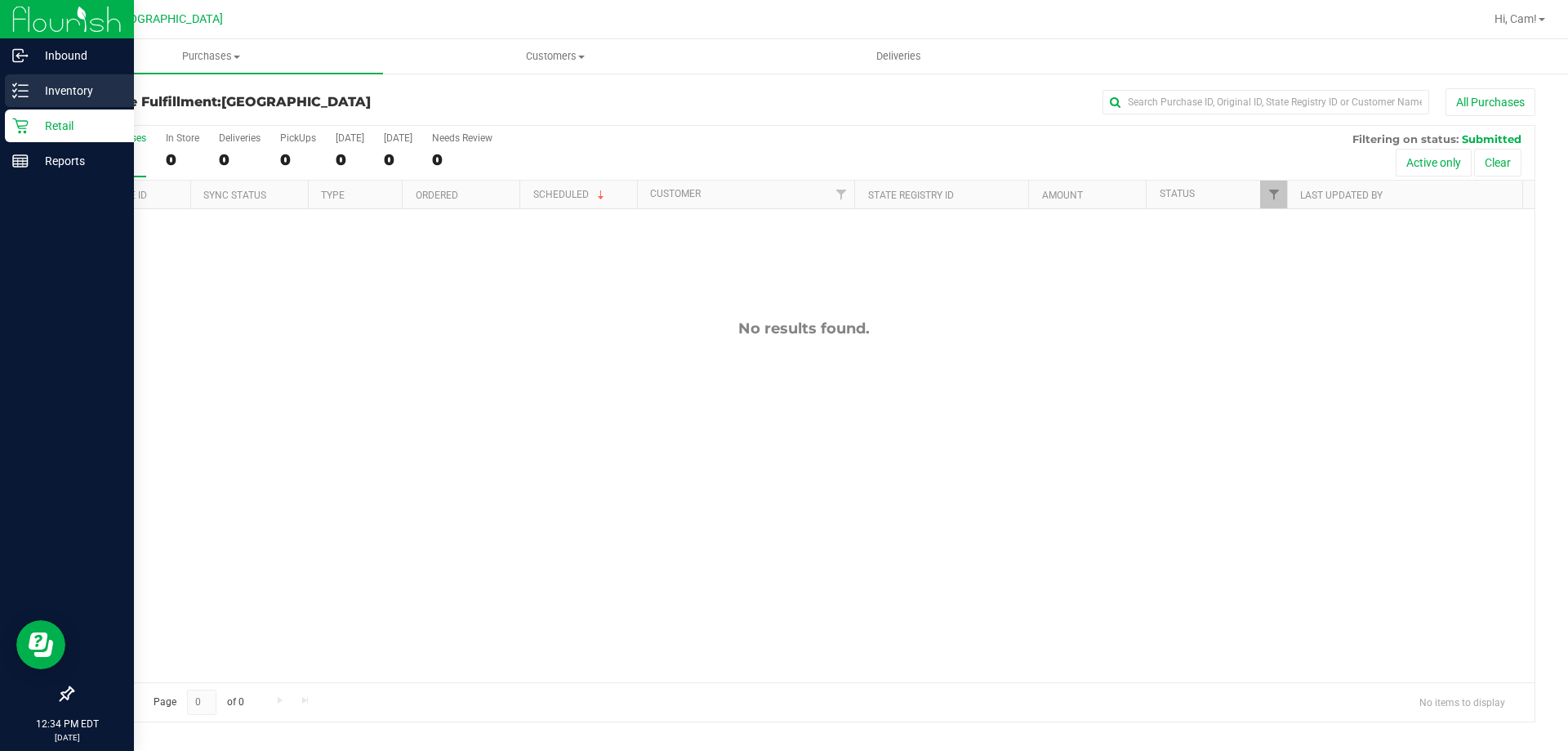
click at [6, 86] on link "Inventory" at bounding box center [67, 92] width 134 height 35
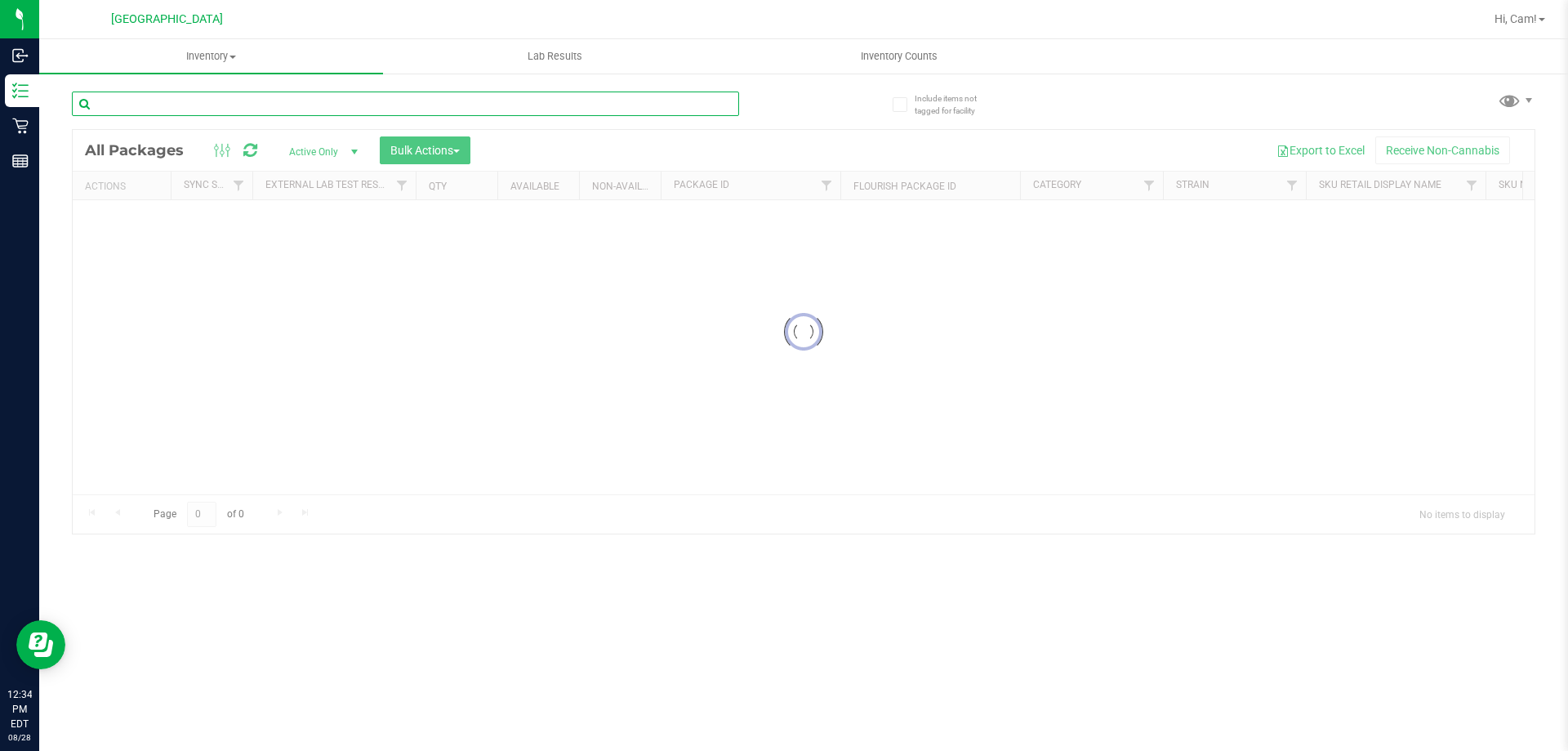
click at [218, 102] on input "text" at bounding box center [406, 104] width 668 height 24
type input "atm"
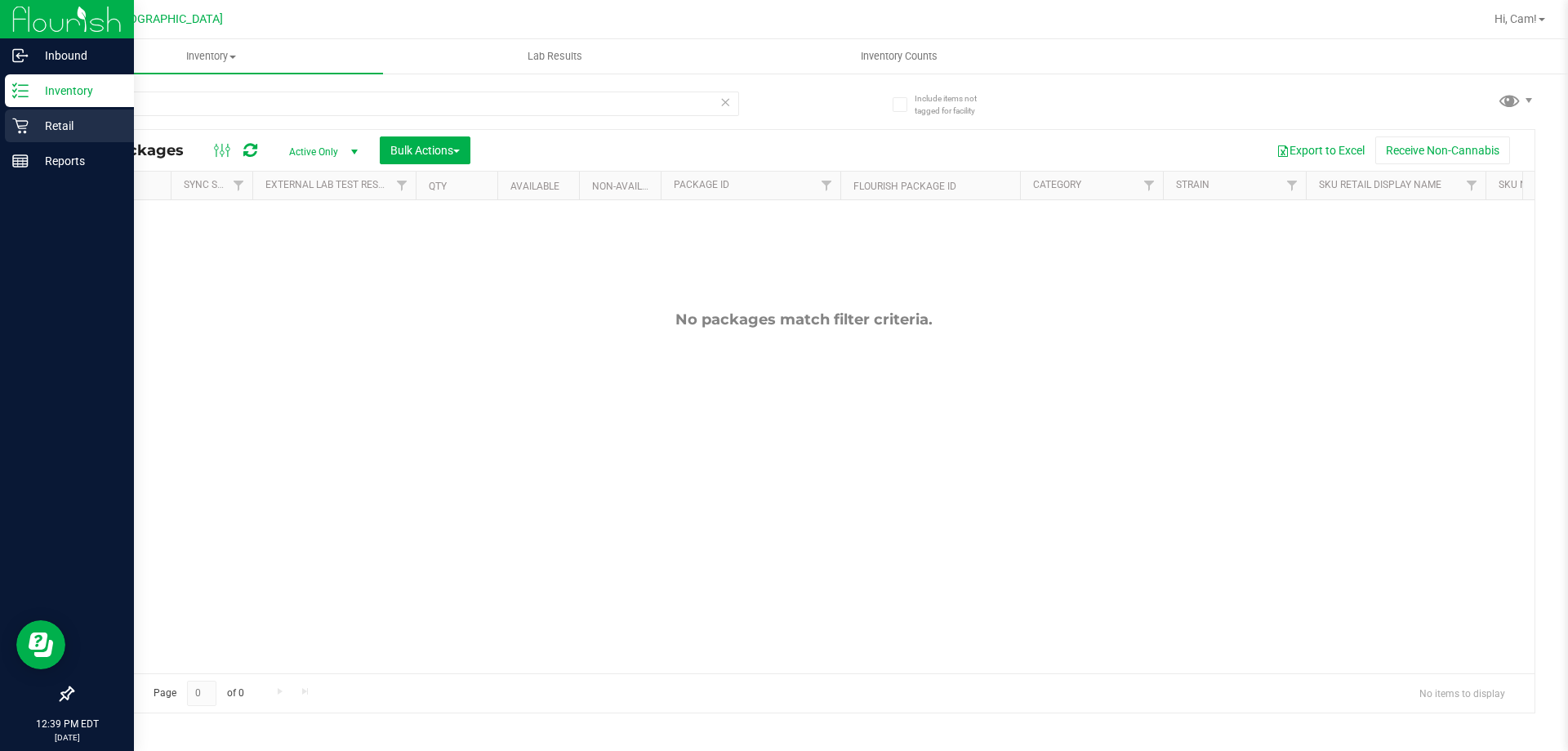
click at [0, 134] on link "Retail" at bounding box center [67, 127] width 134 height 35
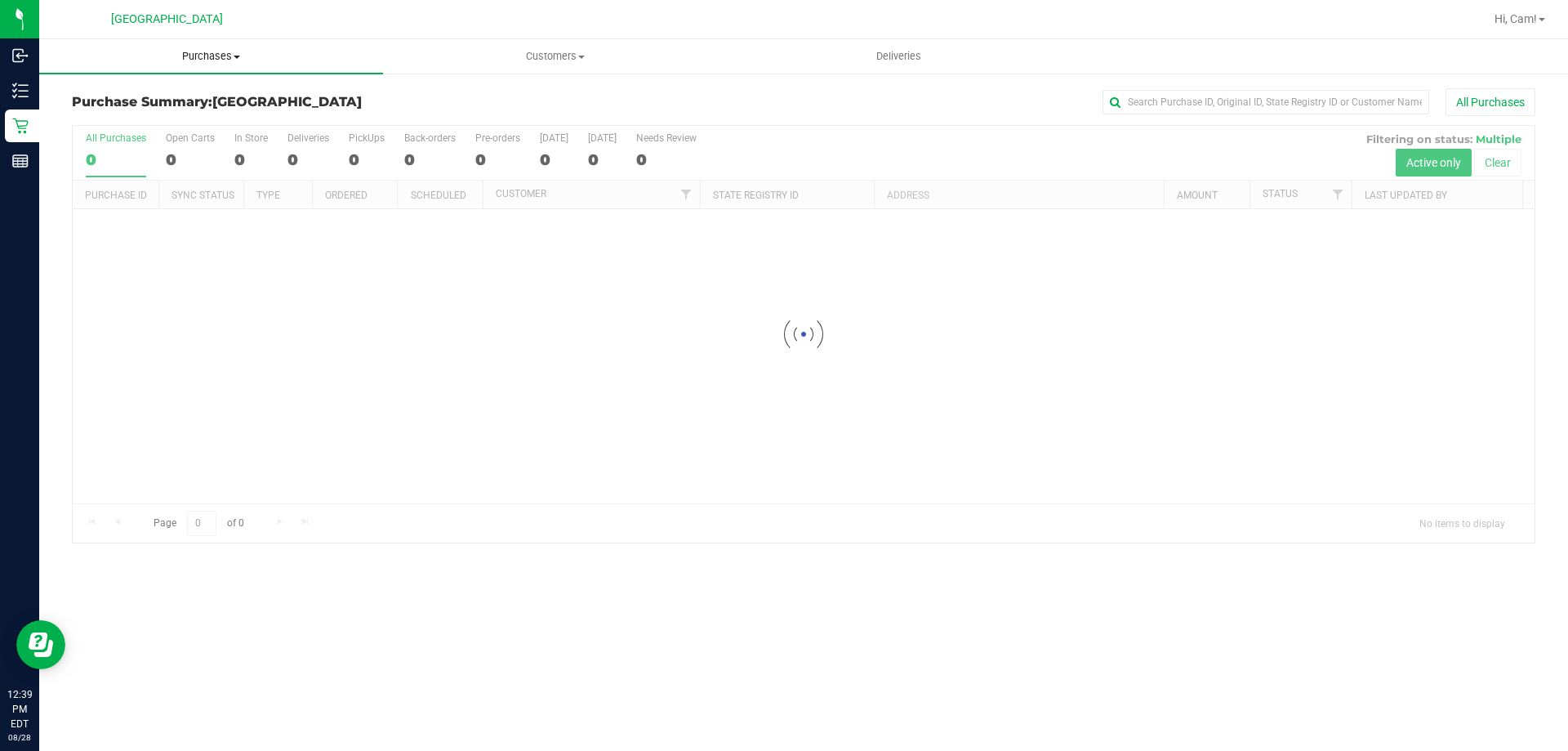
click at [175, 52] on span "Purchases" at bounding box center [210, 57] width 344 height 15
click at [72, 121] on span "Fulfillment" at bounding box center [89, 118] width 101 height 14
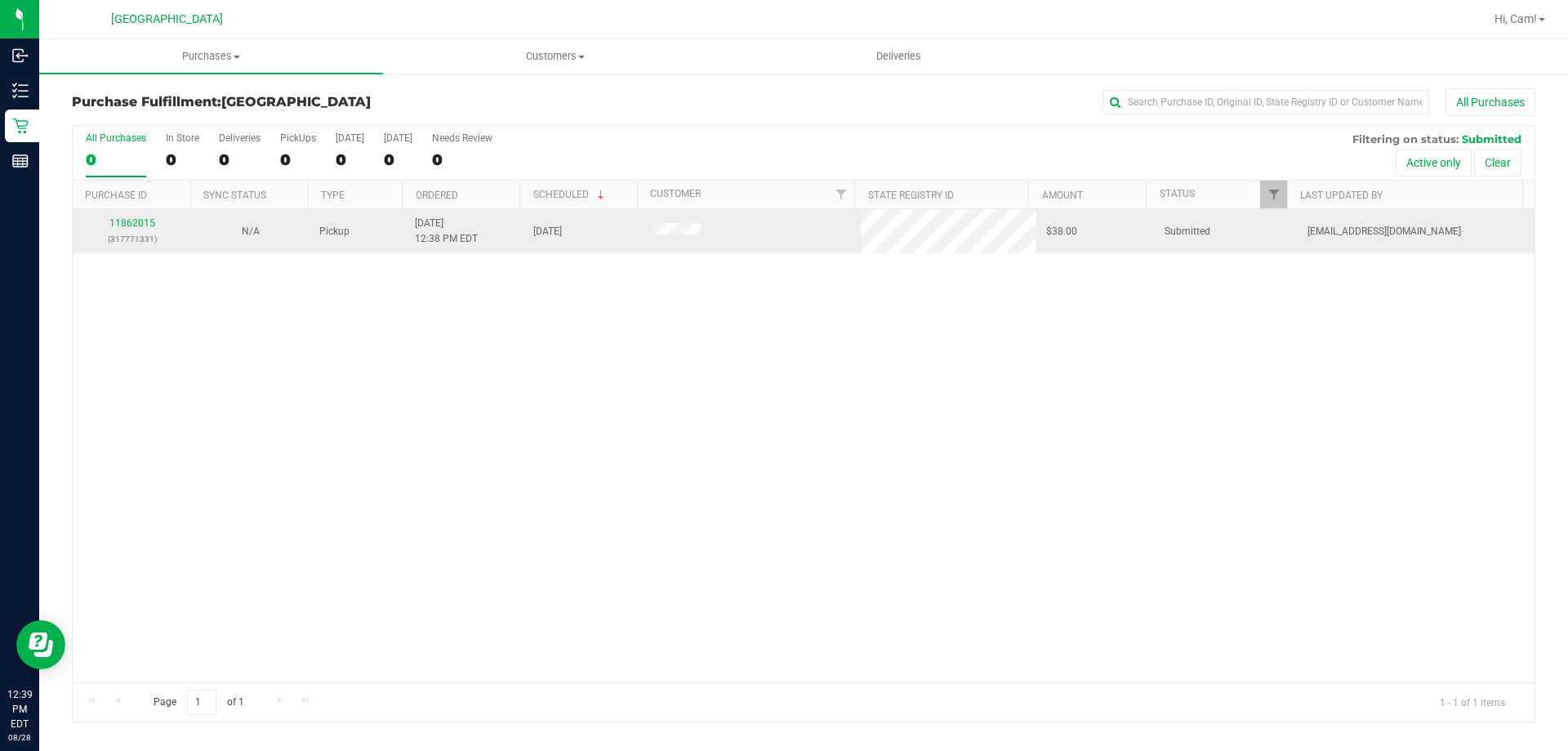
click at [141, 230] on div "11862015 (317771331)" at bounding box center [132, 231] width 99 height 31
click at [141, 221] on link "11862015" at bounding box center [132, 223] width 45 height 11
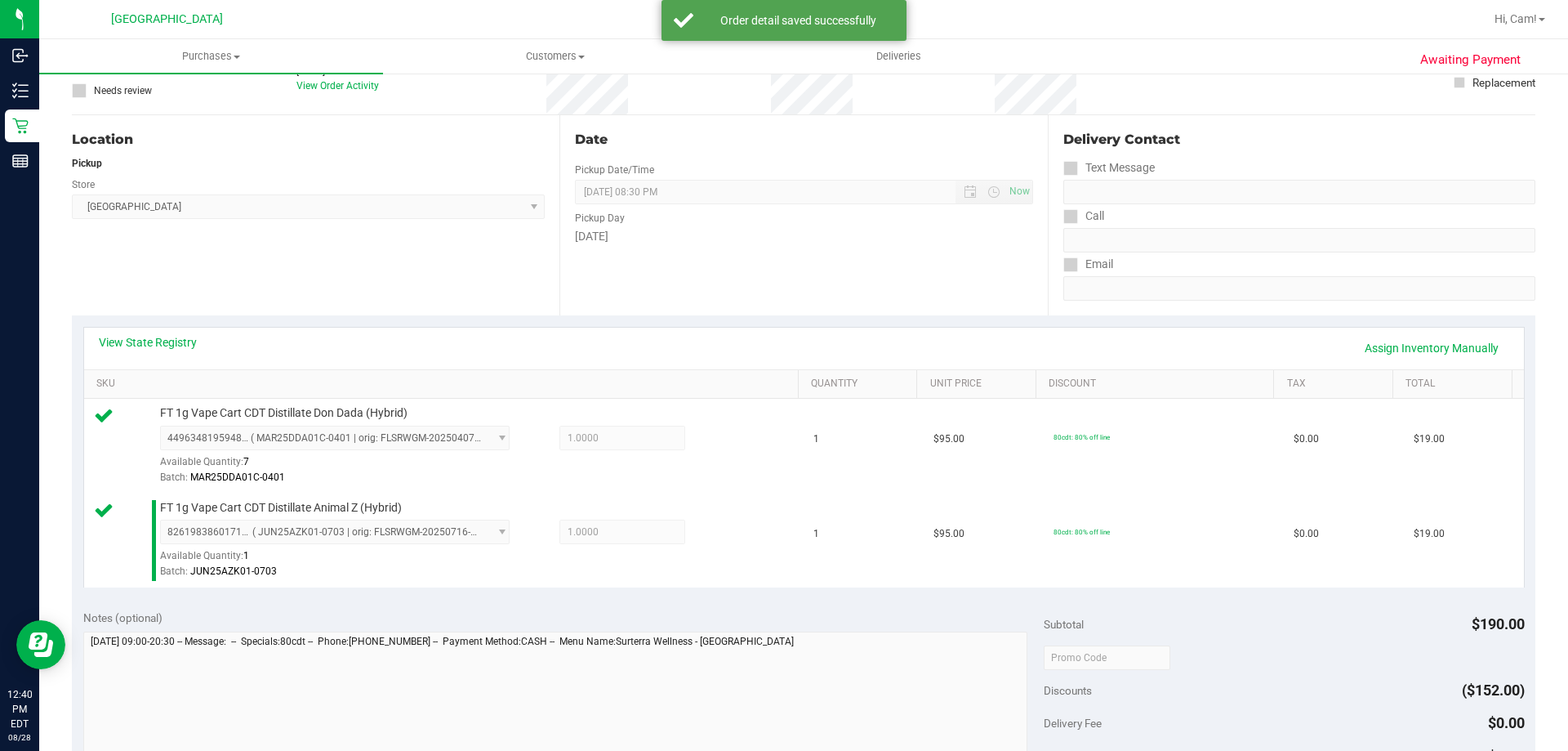
scroll to position [326, 0]
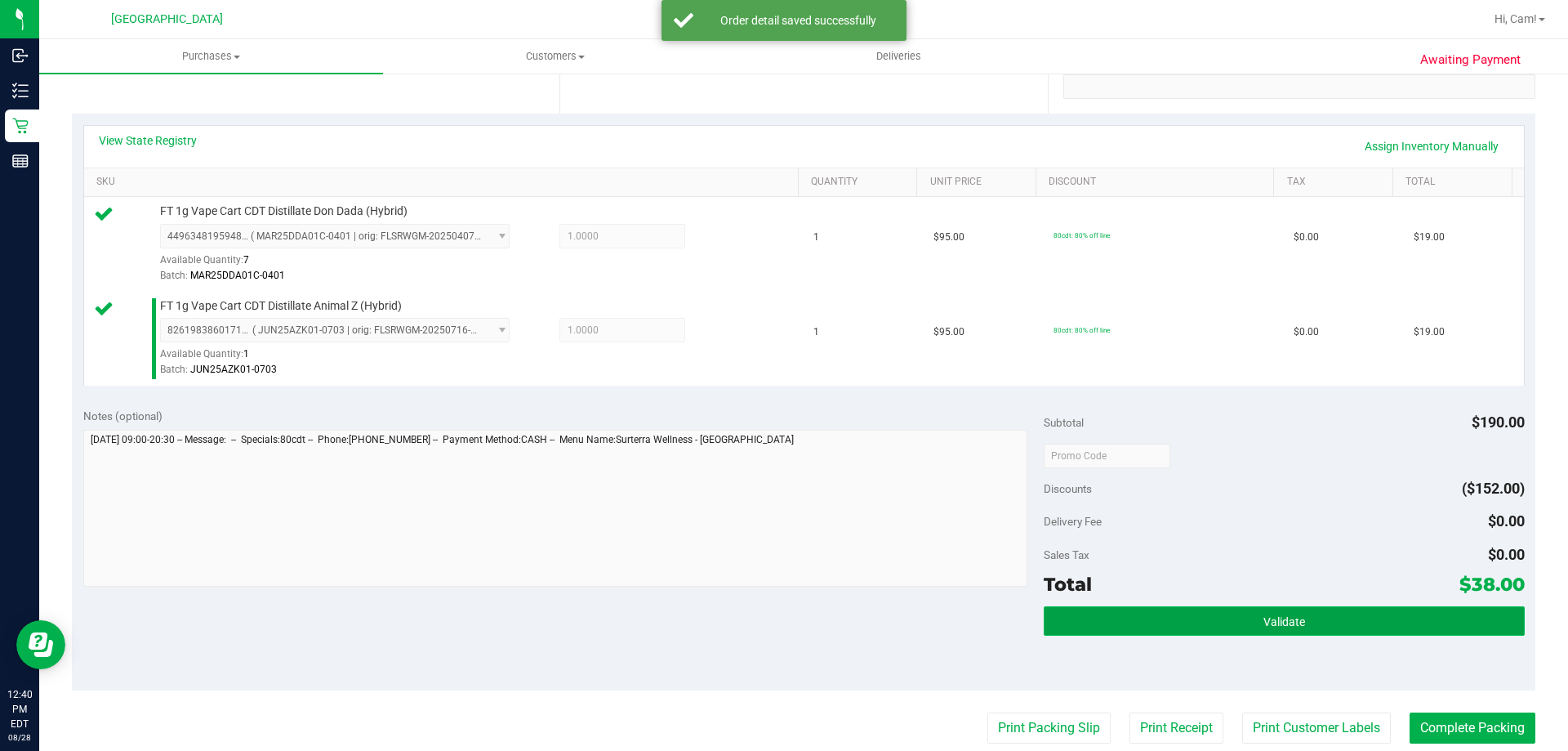
click at [1141, 631] on button "Validate" at bounding box center [1284, 621] width 480 height 30
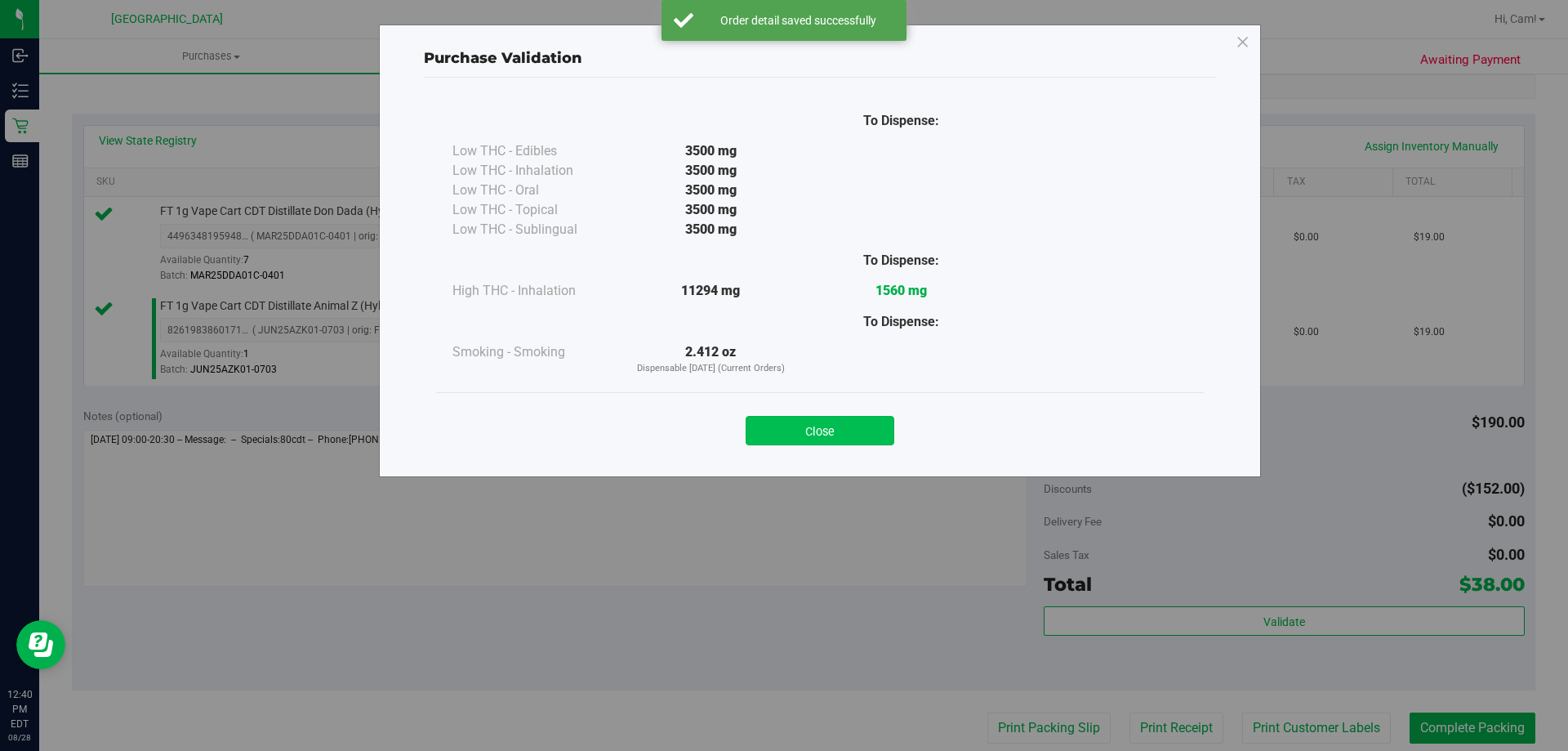
click at [832, 436] on button "Close" at bounding box center [820, 430] width 148 height 30
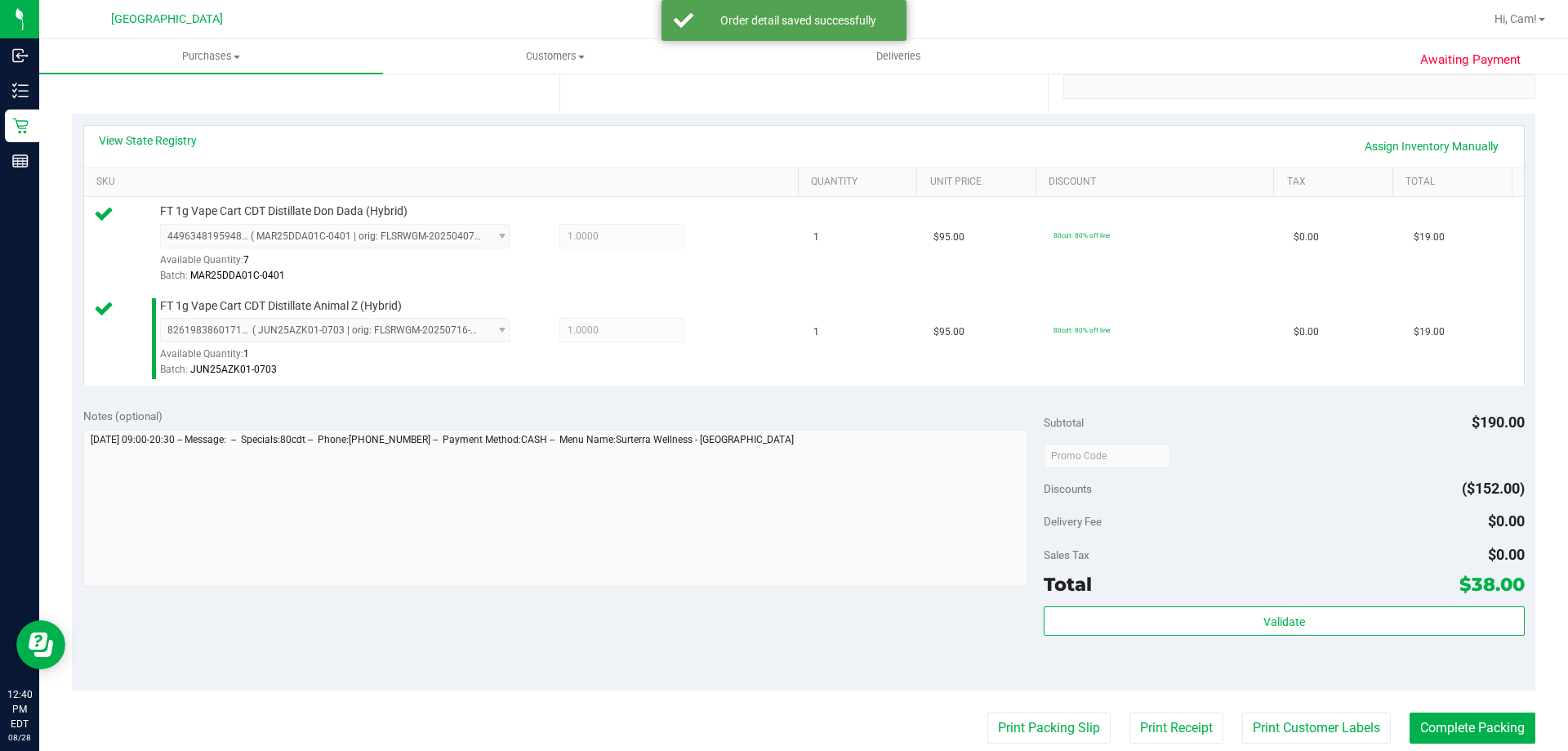
click at [1027, 710] on purchase-details "Back Edit Purchase Cancel Purchase View Profile # 11862015 BioTrack ID: - Submi…" at bounding box center [804, 416] width 1464 height 1309
click at [1031, 714] on button "Print Packing Slip" at bounding box center [1049, 727] width 123 height 31
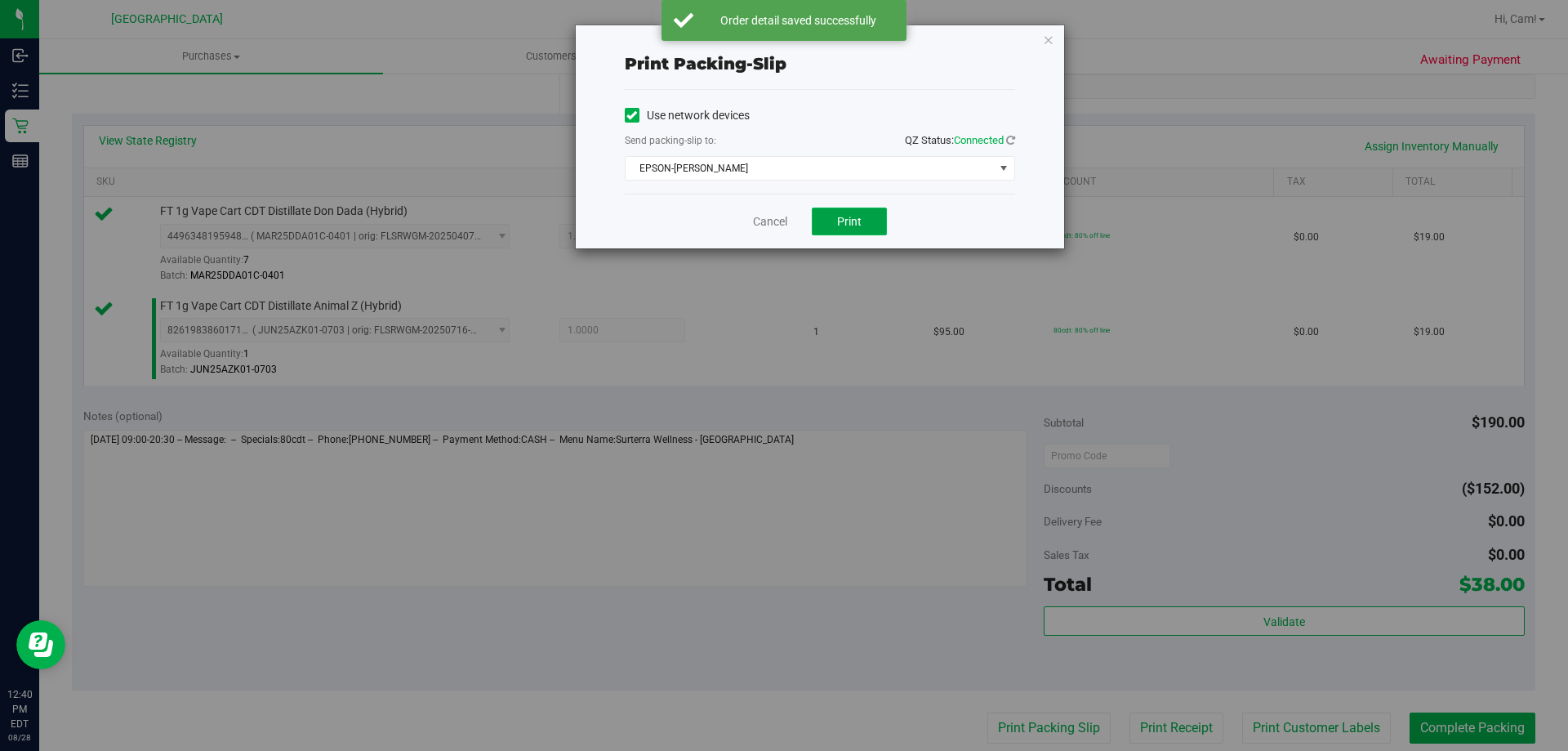
click at [840, 219] on span "Print" at bounding box center [849, 222] width 24 height 13
click at [1048, 48] on icon "button" at bounding box center [1049, 39] width 11 height 19
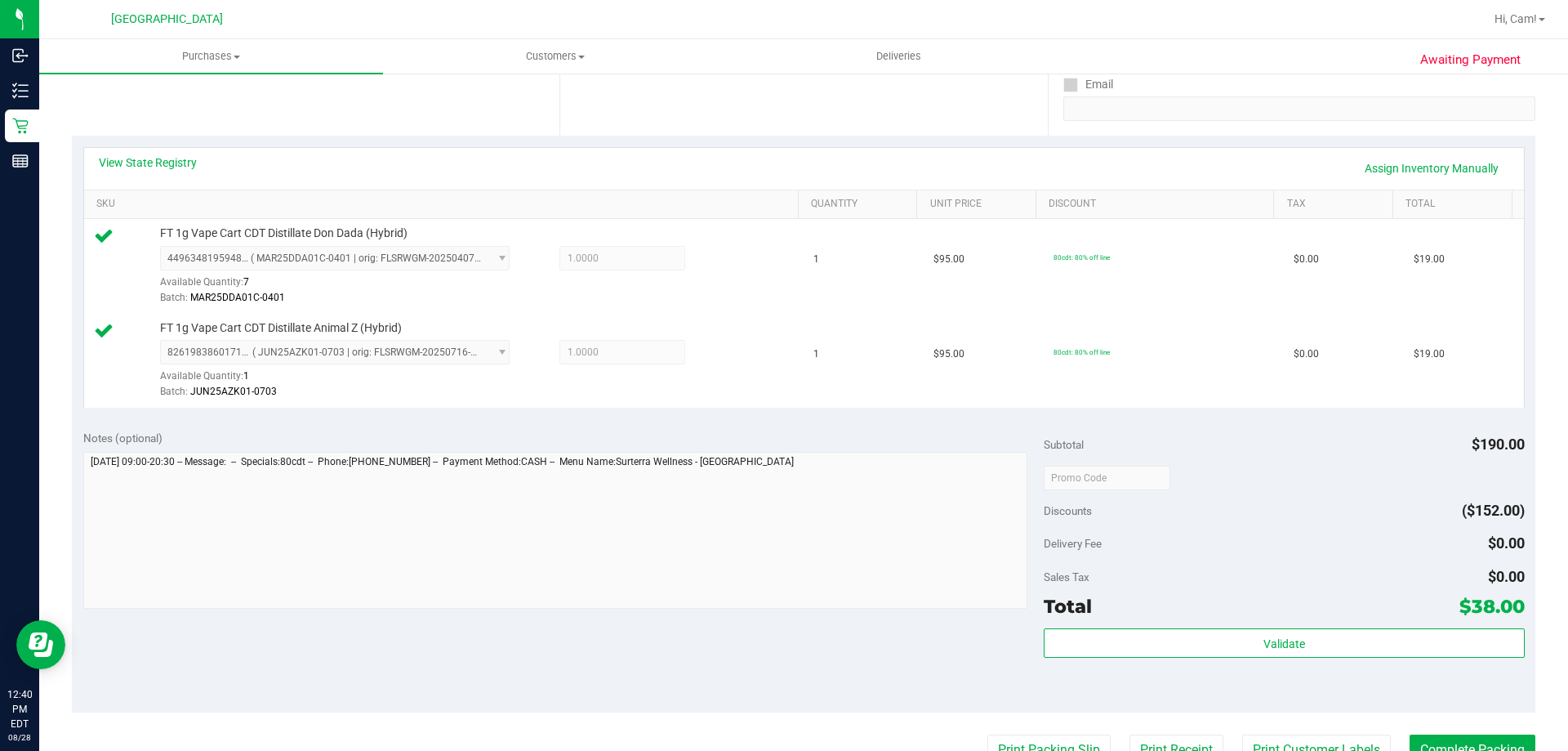
scroll to position [408, 0]
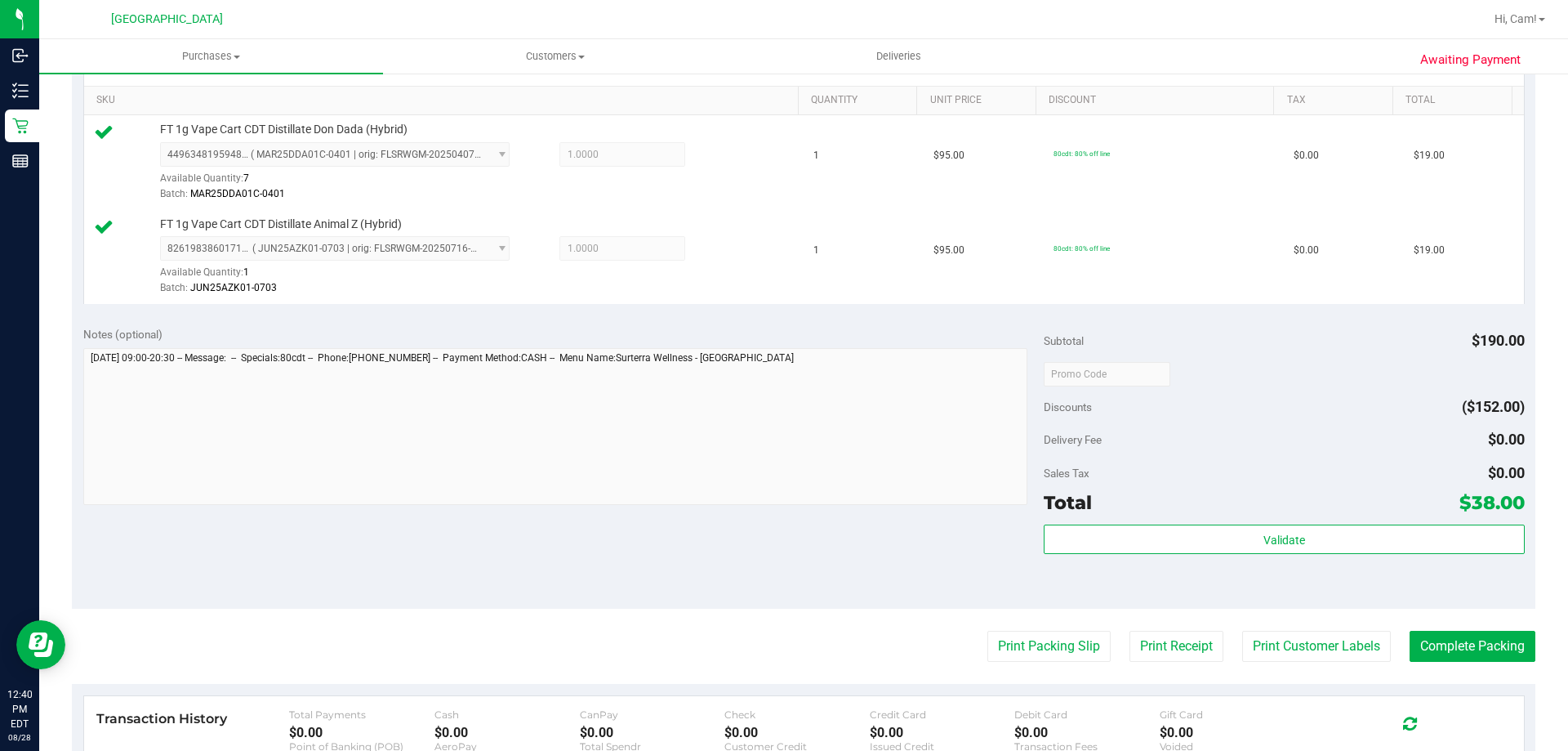
click at [1280, 566] on div "Validate" at bounding box center [1284, 561] width 480 height 73
click at [1253, 554] on div "Validate" at bounding box center [1284, 561] width 480 height 73
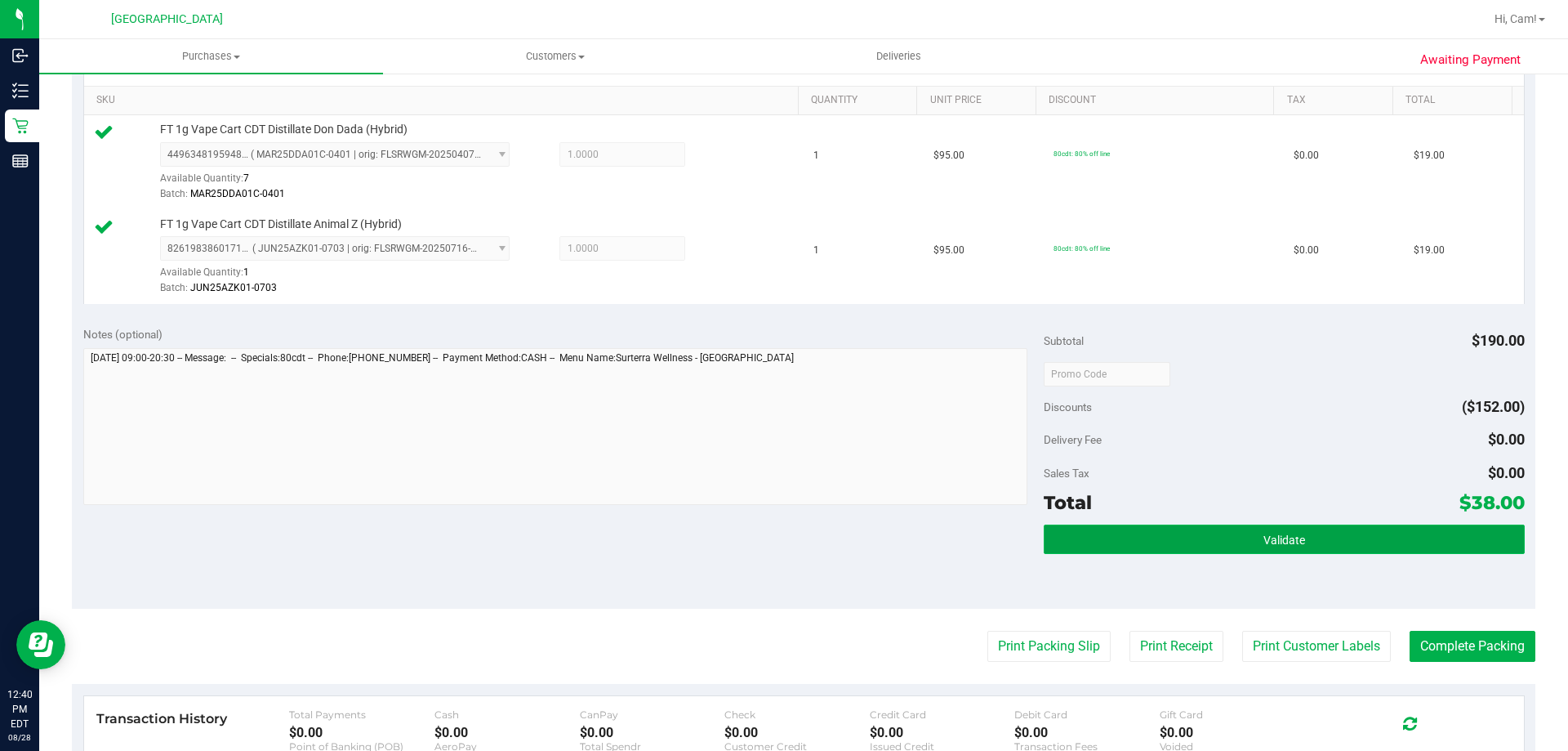
click at [1253, 550] on button "Validate" at bounding box center [1284, 540] width 480 height 30
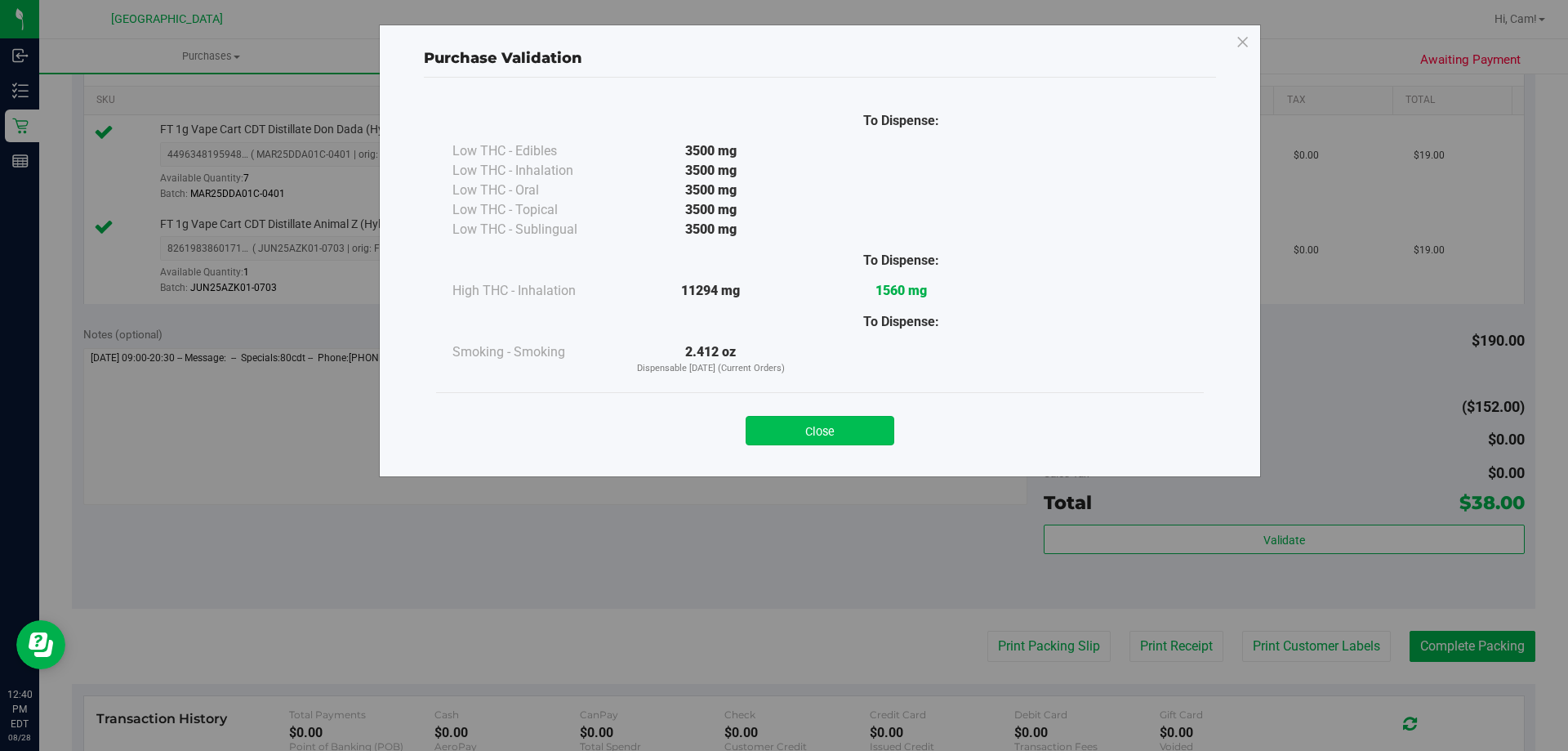
click at [866, 439] on button "Close" at bounding box center [820, 430] width 148 height 30
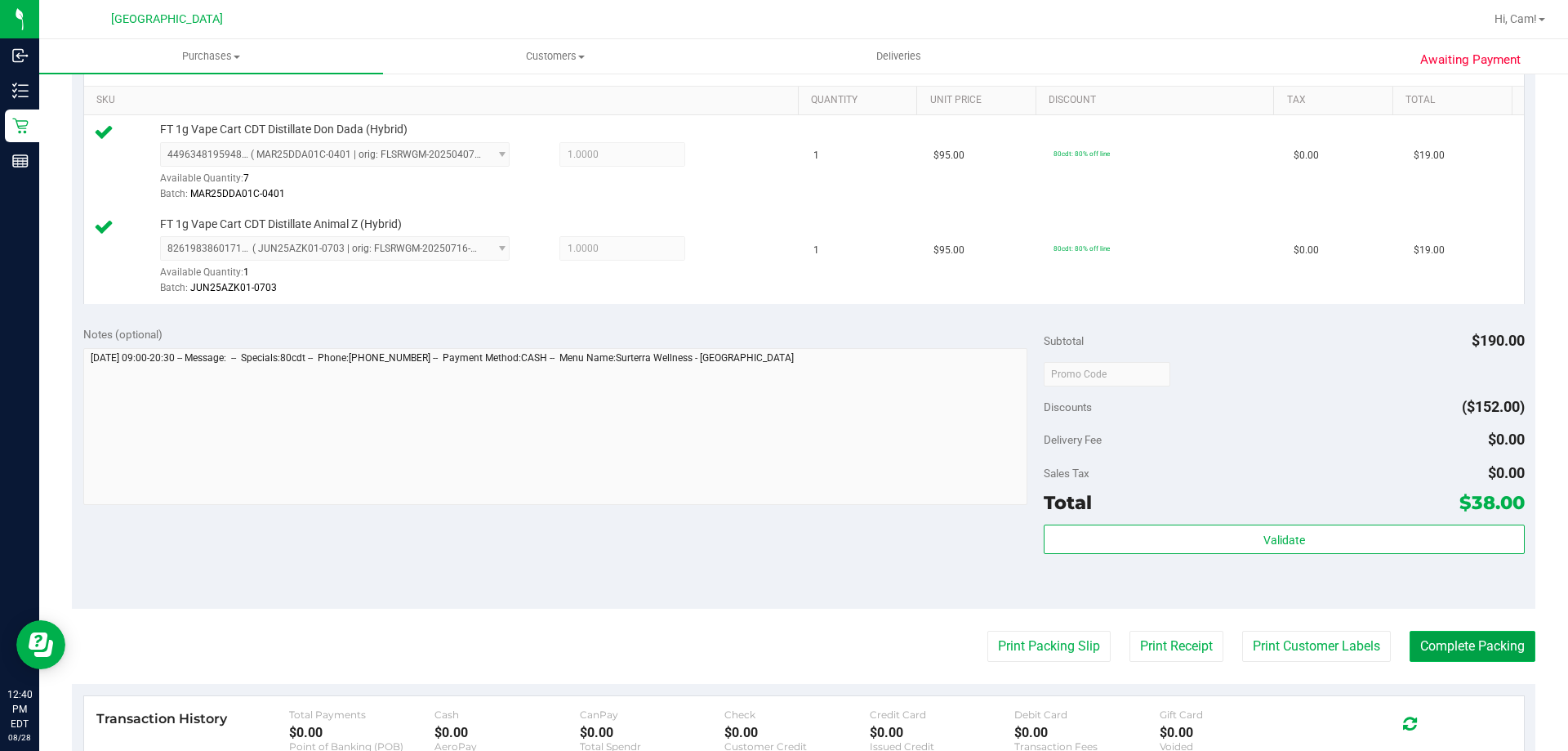
click at [1475, 645] on button "Complete Packing" at bounding box center [1472, 645] width 126 height 31
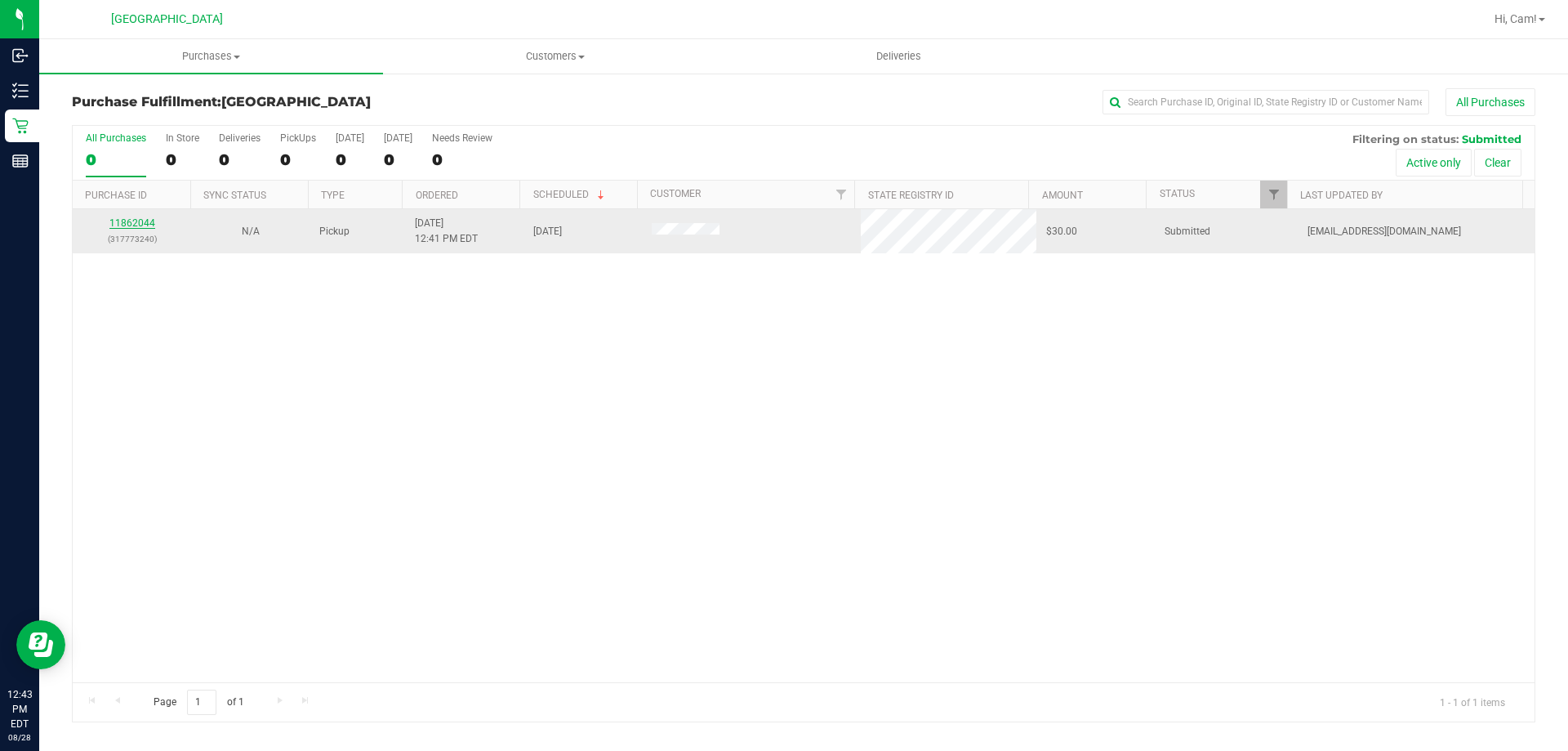
click at [121, 217] on link "11862044" at bounding box center [132, 223] width 45 height 11
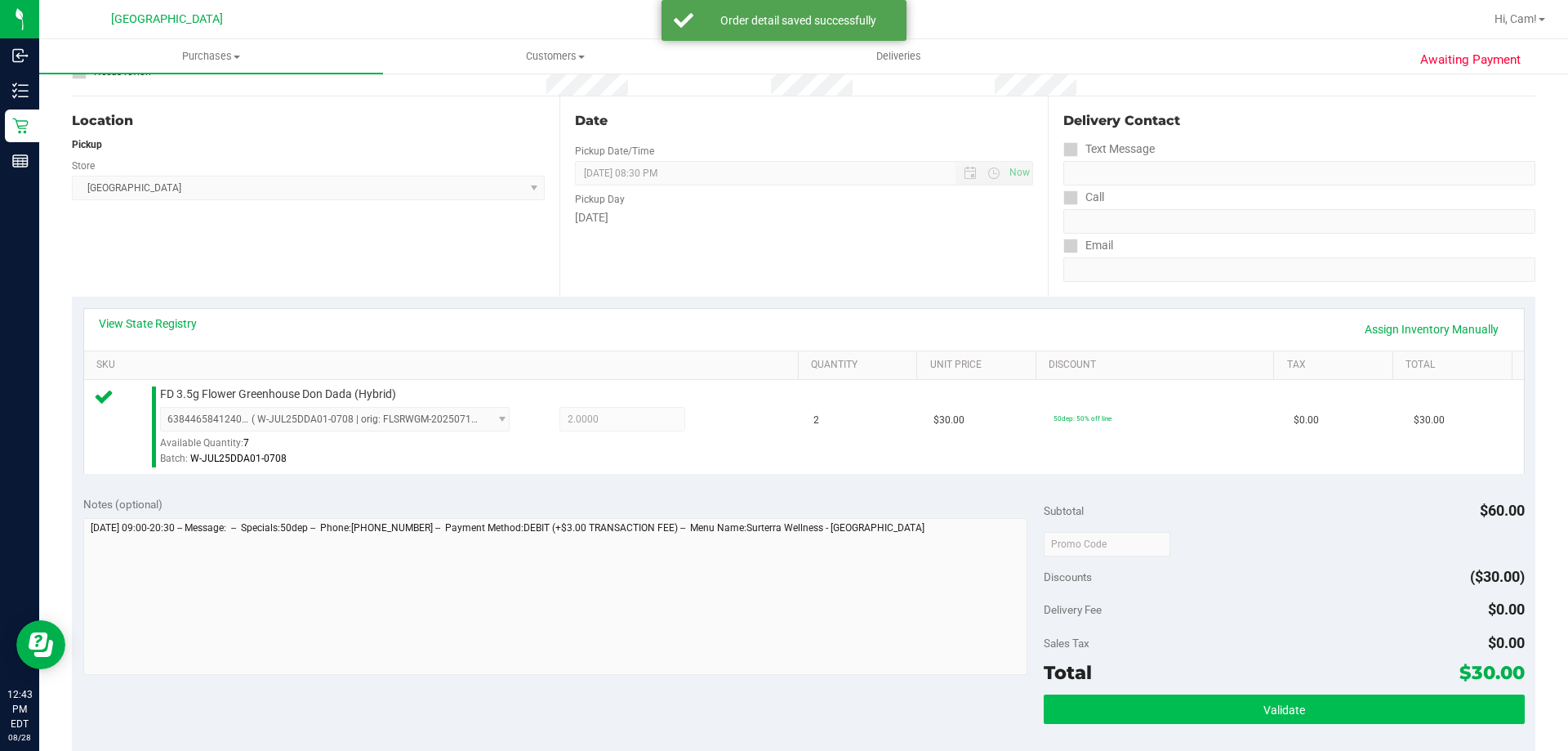
scroll to position [326, 0]
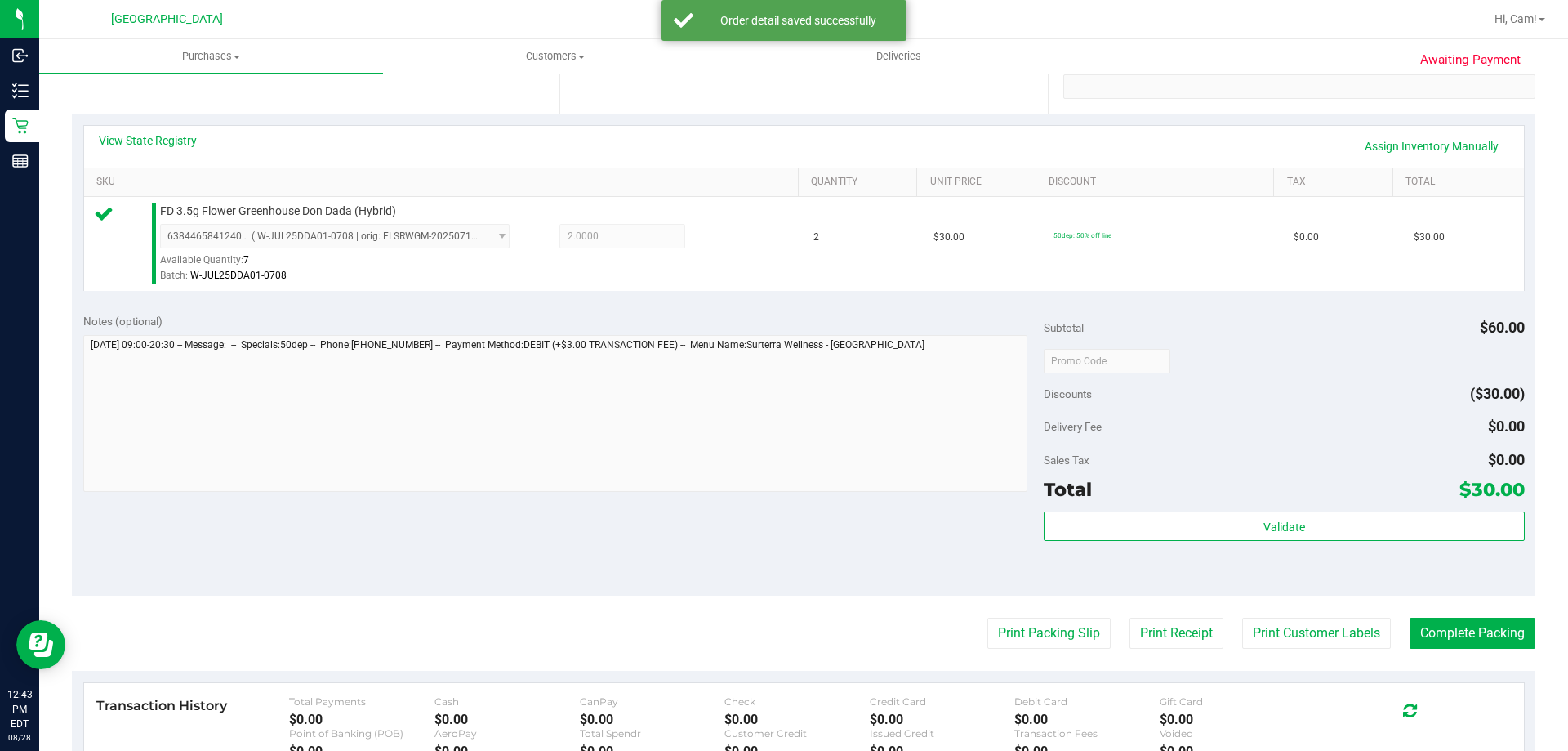
click at [1272, 504] on div "Subtotal $60.00 Discounts ($30.00) Delivery Fee $0.00 Sales Tax $0.00 Total $30…" at bounding box center [1284, 448] width 480 height 272
click at [1274, 509] on div "Subtotal $60.00 Discounts ($30.00) Delivery Fee $0.00 Sales Tax $0.00 Total $30…" at bounding box center [1284, 448] width 480 height 272
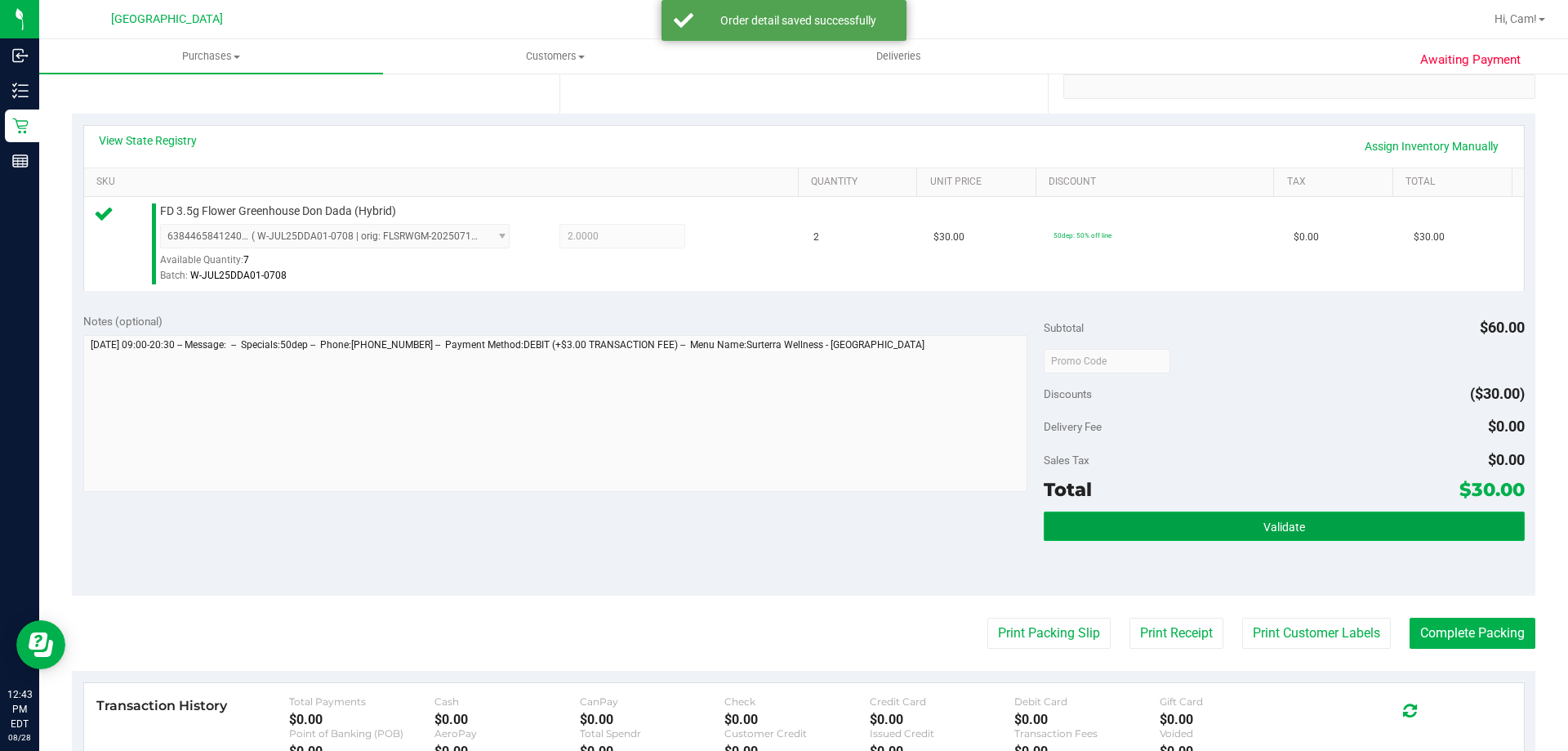
click at [1276, 516] on button "Validate" at bounding box center [1284, 526] width 480 height 30
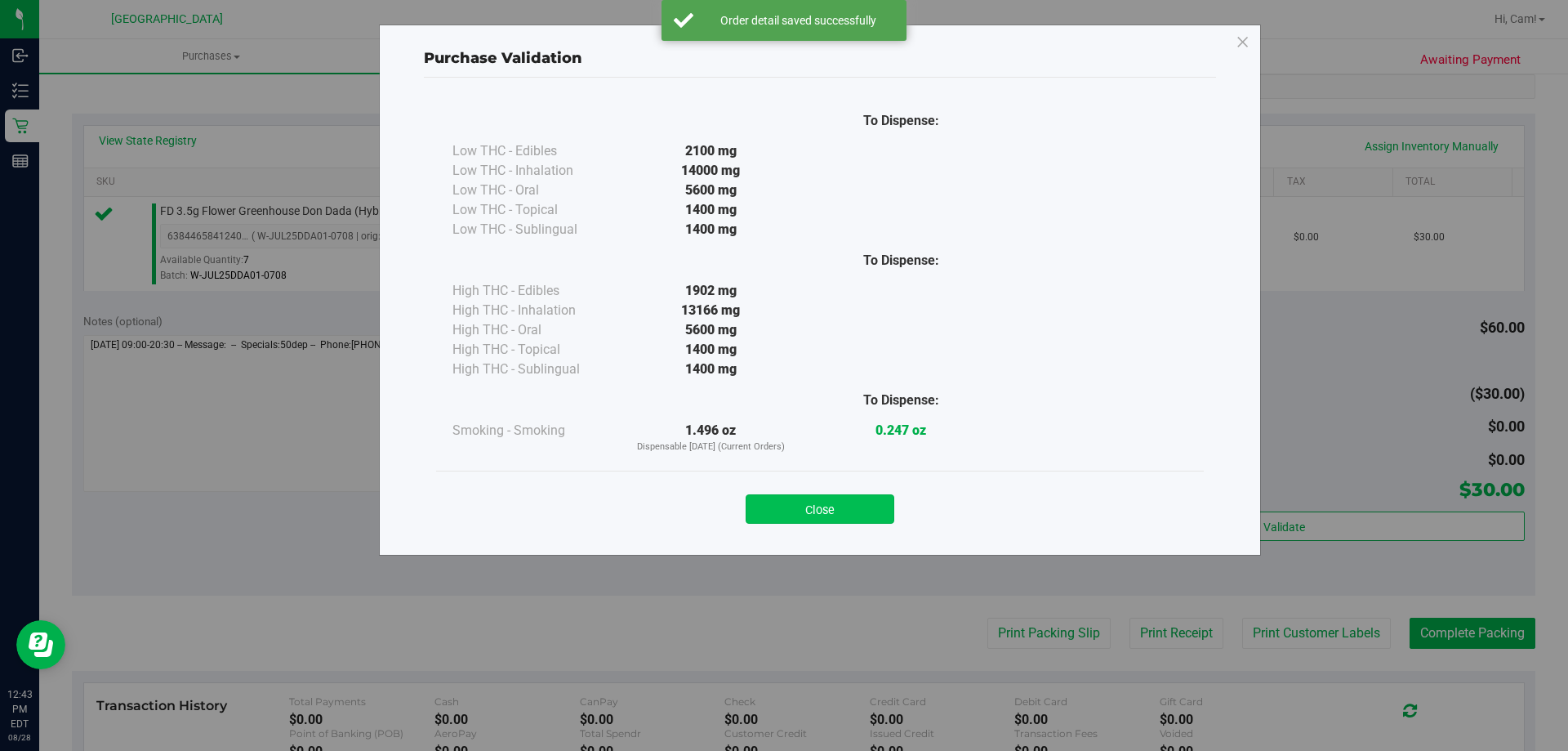
click at [856, 492] on div "Close" at bounding box center [821, 504] width 744 height 41
drag, startPoint x: 867, startPoint y: 500, endPoint x: 988, endPoint y: 545, distance: 129.1
click at [870, 504] on button "Close" at bounding box center [820, 509] width 148 height 30
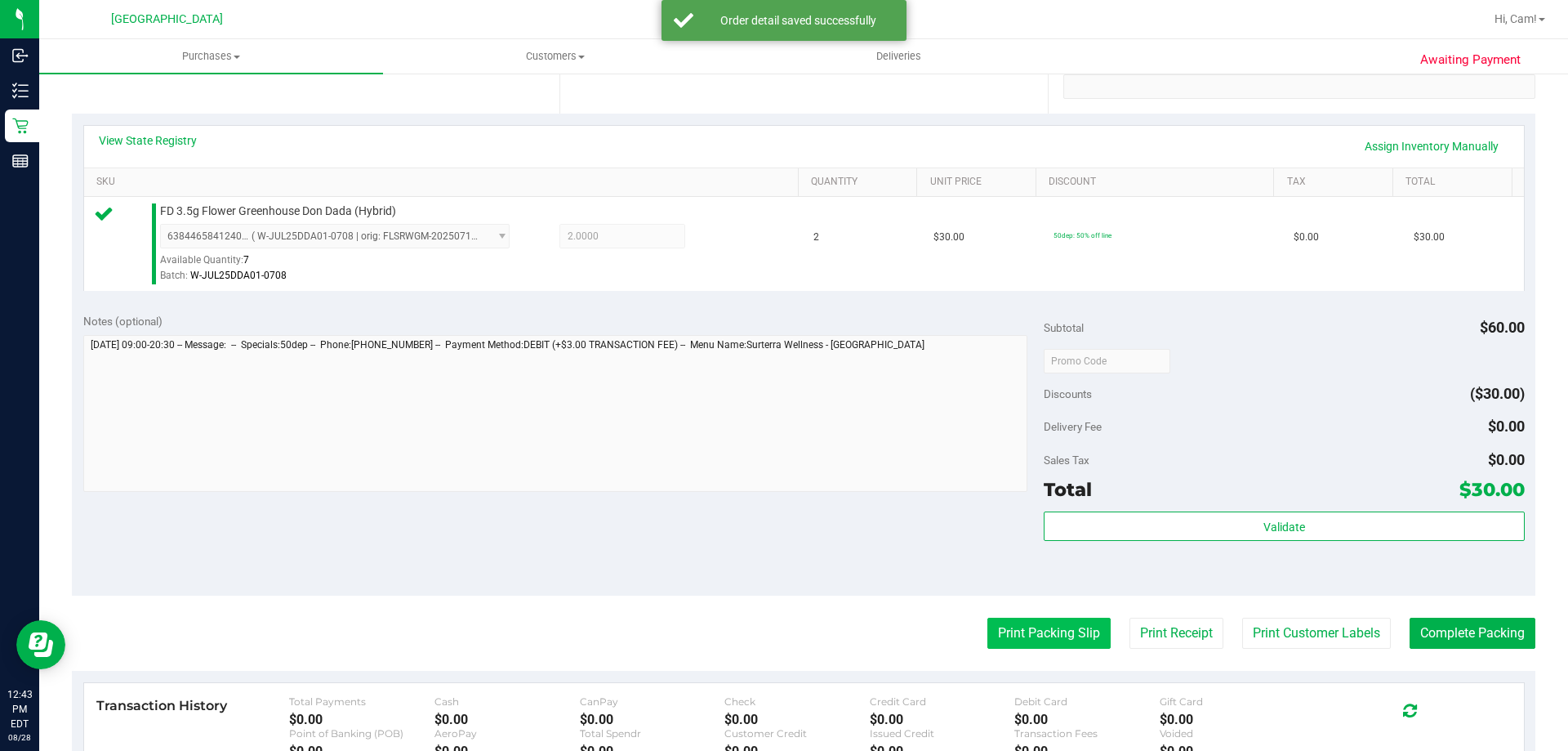
click at [1016, 628] on button "Print Packing Slip" at bounding box center [1049, 632] width 123 height 31
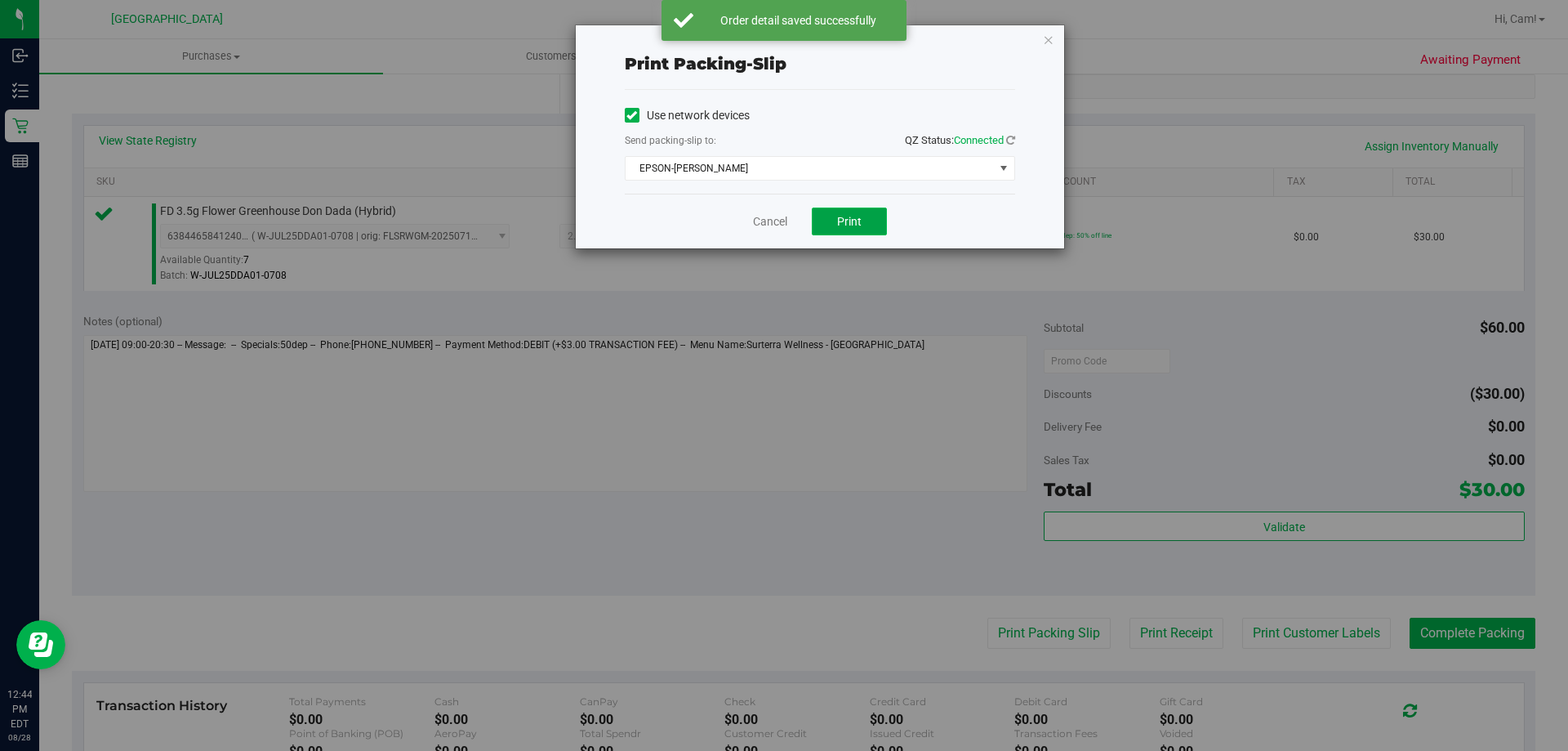
click at [836, 229] on button "Print" at bounding box center [849, 222] width 75 height 28
click at [1049, 44] on icon "button" at bounding box center [1049, 39] width 11 height 19
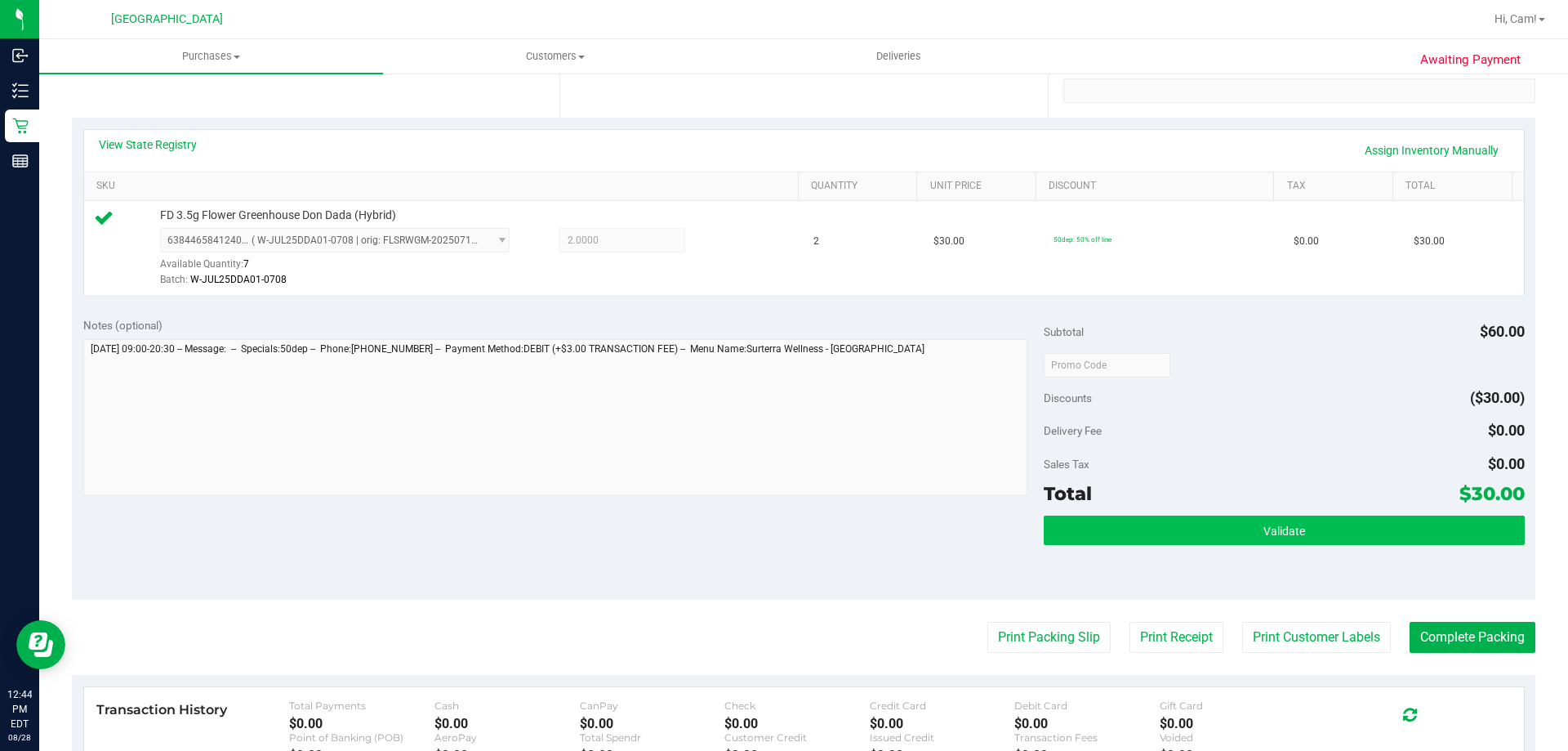
scroll to position [408, 0]
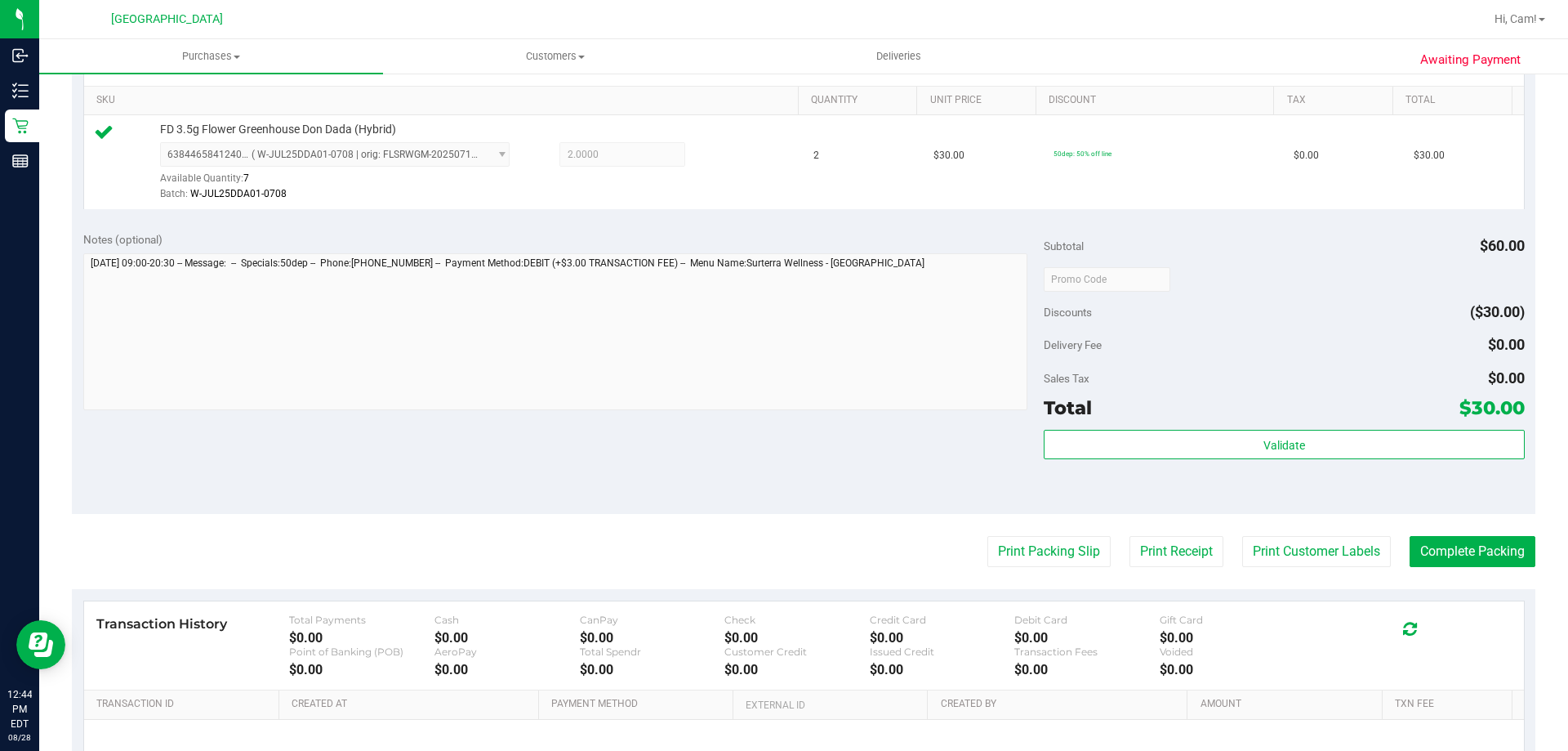
click at [1204, 459] on div "Validate" at bounding box center [1284, 465] width 480 height 73
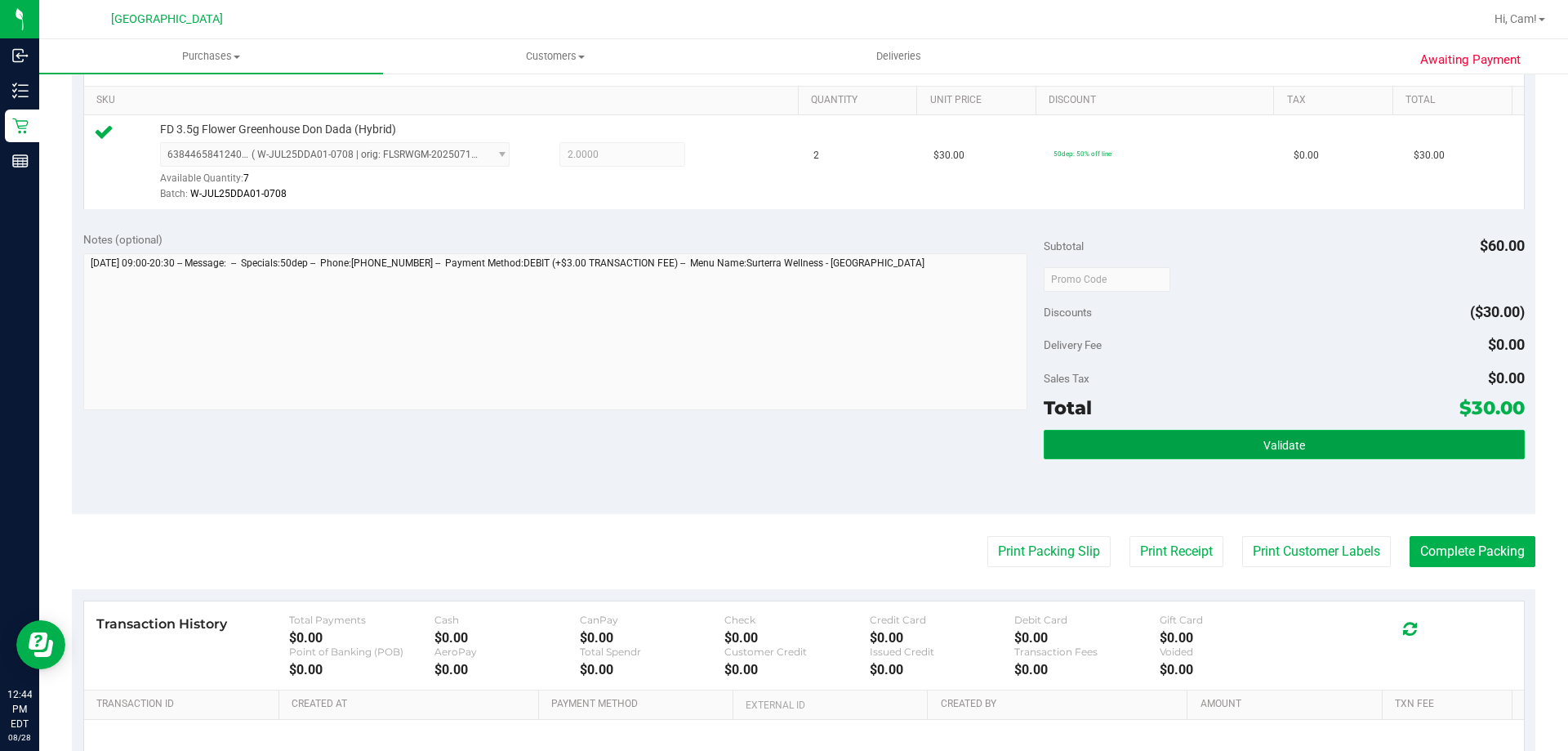
click at [1207, 441] on button "Validate" at bounding box center [1284, 444] width 480 height 30
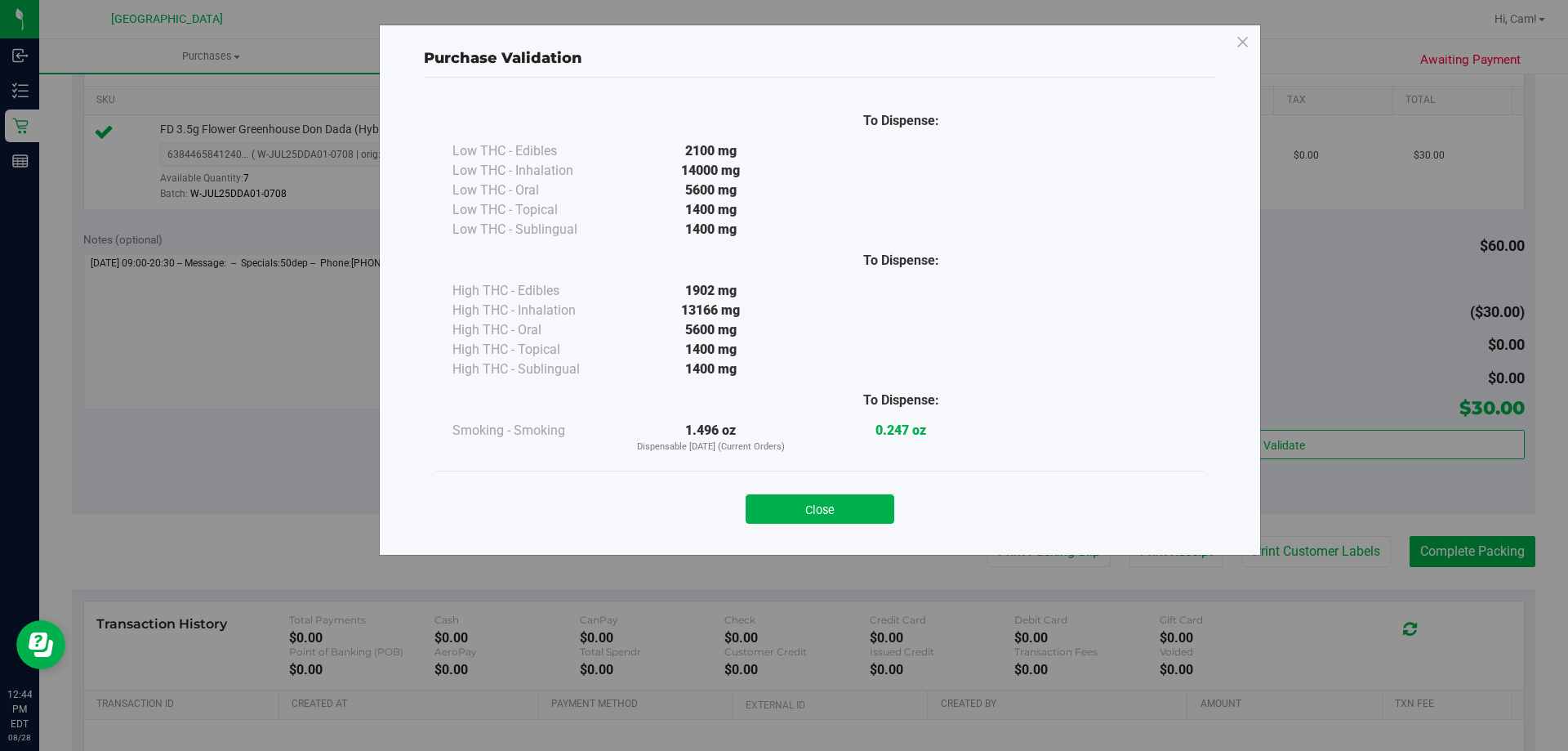
click at [856, 490] on div "Close" at bounding box center [821, 504] width 744 height 41
drag, startPoint x: 860, startPoint y: 490, endPoint x: 922, endPoint y: 498, distance: 62.5
click at [862, 490] on div "Close" at bounding box center [821, 504] width 744 height 41
click at [850, 524] on div "Close" at bounding box center [820, 503] width 768 height 66
click at [850, 519] on button "Close" at bounding box center [820, 509] width 148 height 30
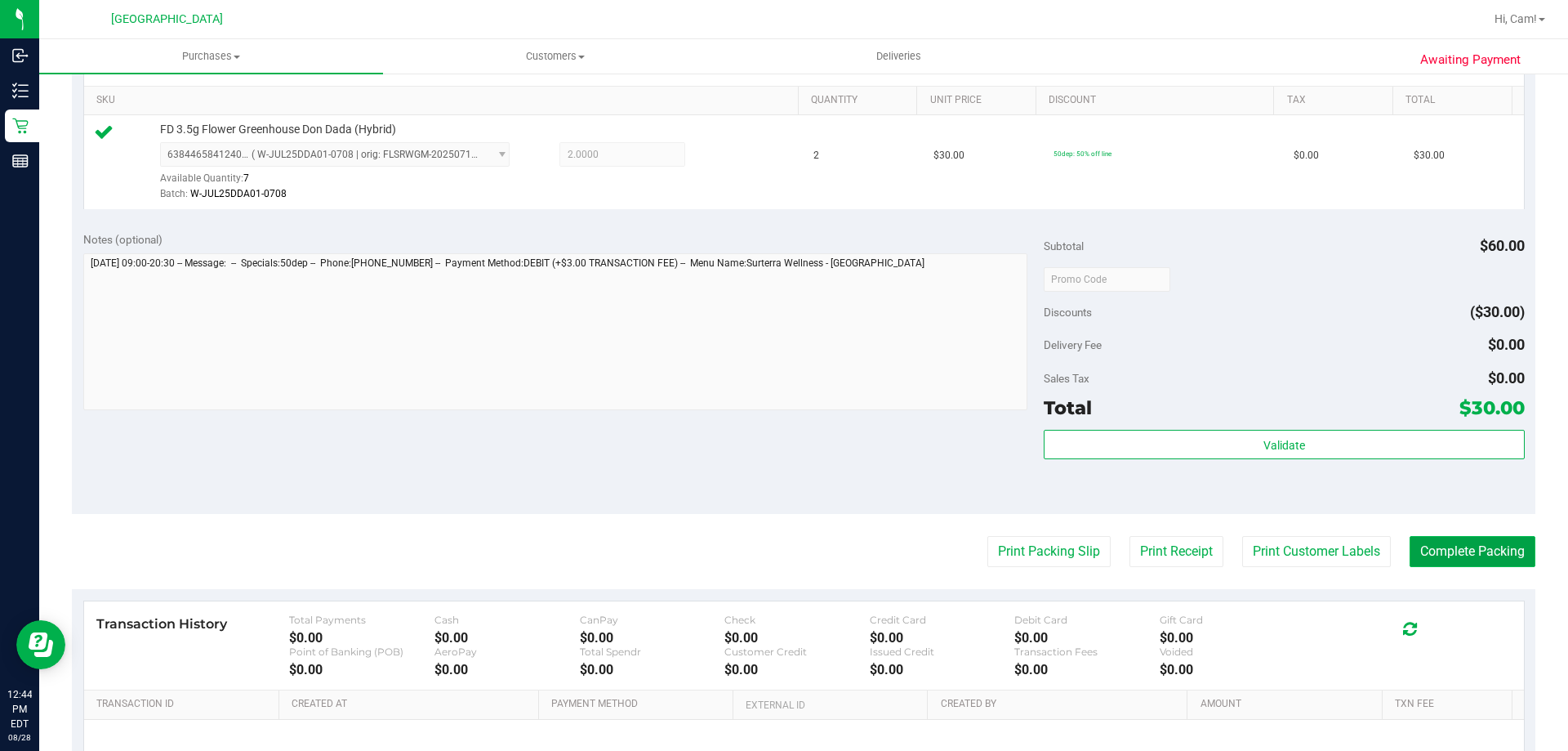
click at [1458, 564] on button "Complete Packing" at bounding box center [1472, 551] width 126 height 31
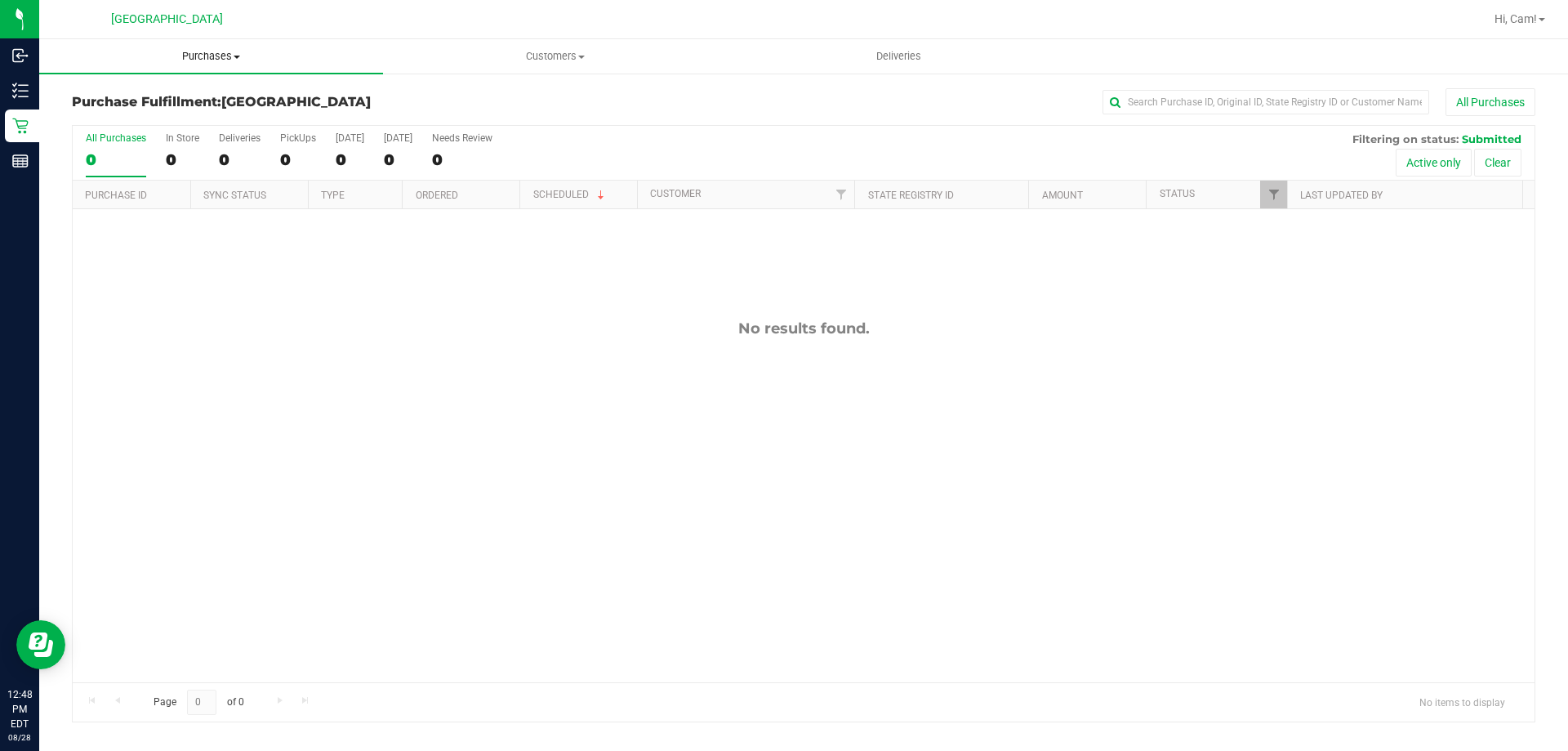
drag, startPoint x: 224, startPoint y: 46, endPoint x: 217, endPoint y: 65, distance: 20.2
click at [223, 49] on uib-tab-heading "Purchases Summary of purchases Fulfillment All purchases" at bounding box center [210, 56] width 344 height 34
click at [121, 109] on li "Fulfillment" at bounding box center [210, 118] width 344 height 19
click at [306, 381] on div "No results found." at bounding box center [803, 501] width 1462 height 583
click at [240, 63] on span "Purchases" at bounding box center [210, 57] width 344 height 15
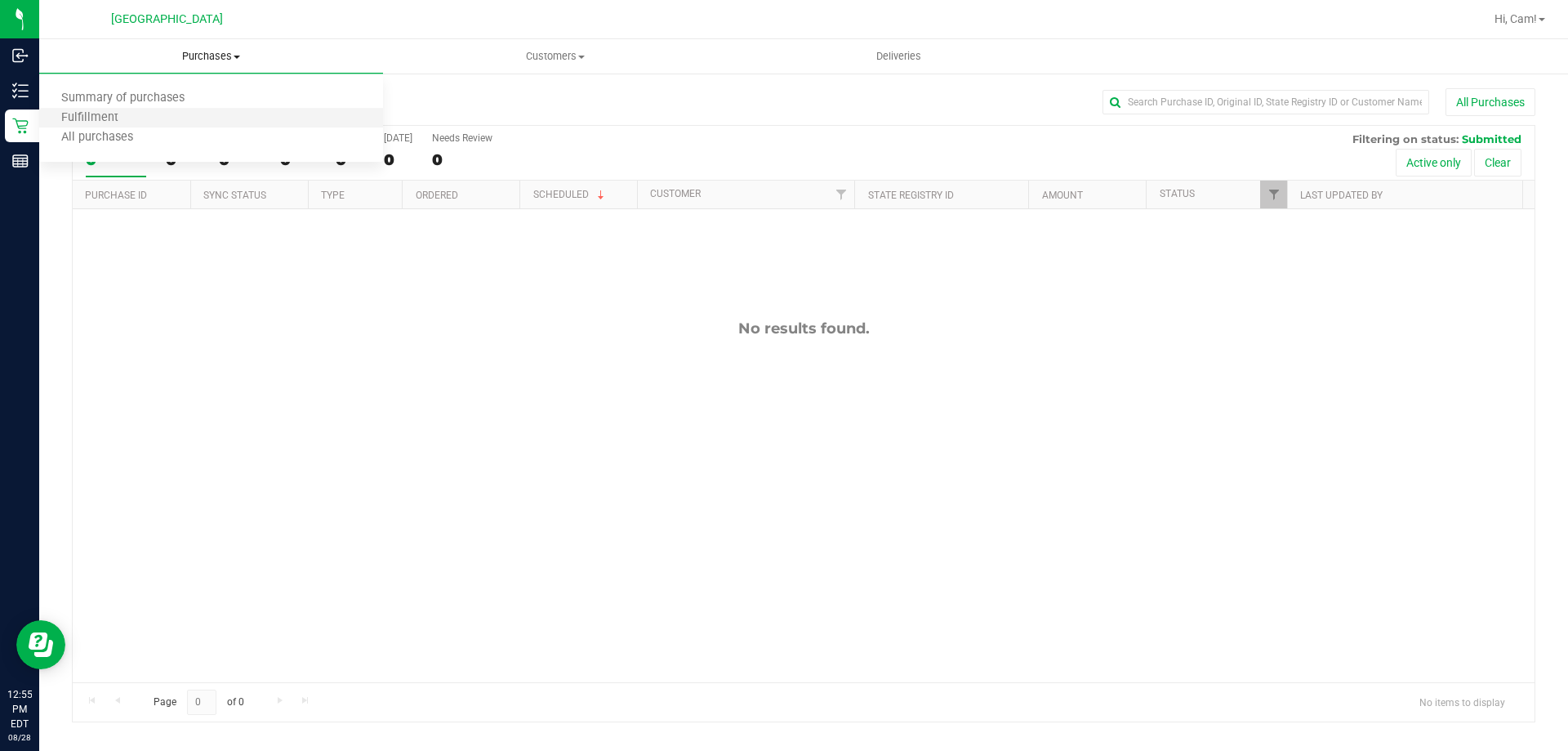
click at [168, 118] on li "Fulfillment" at bounding box center [210, 118] width 344 height 19
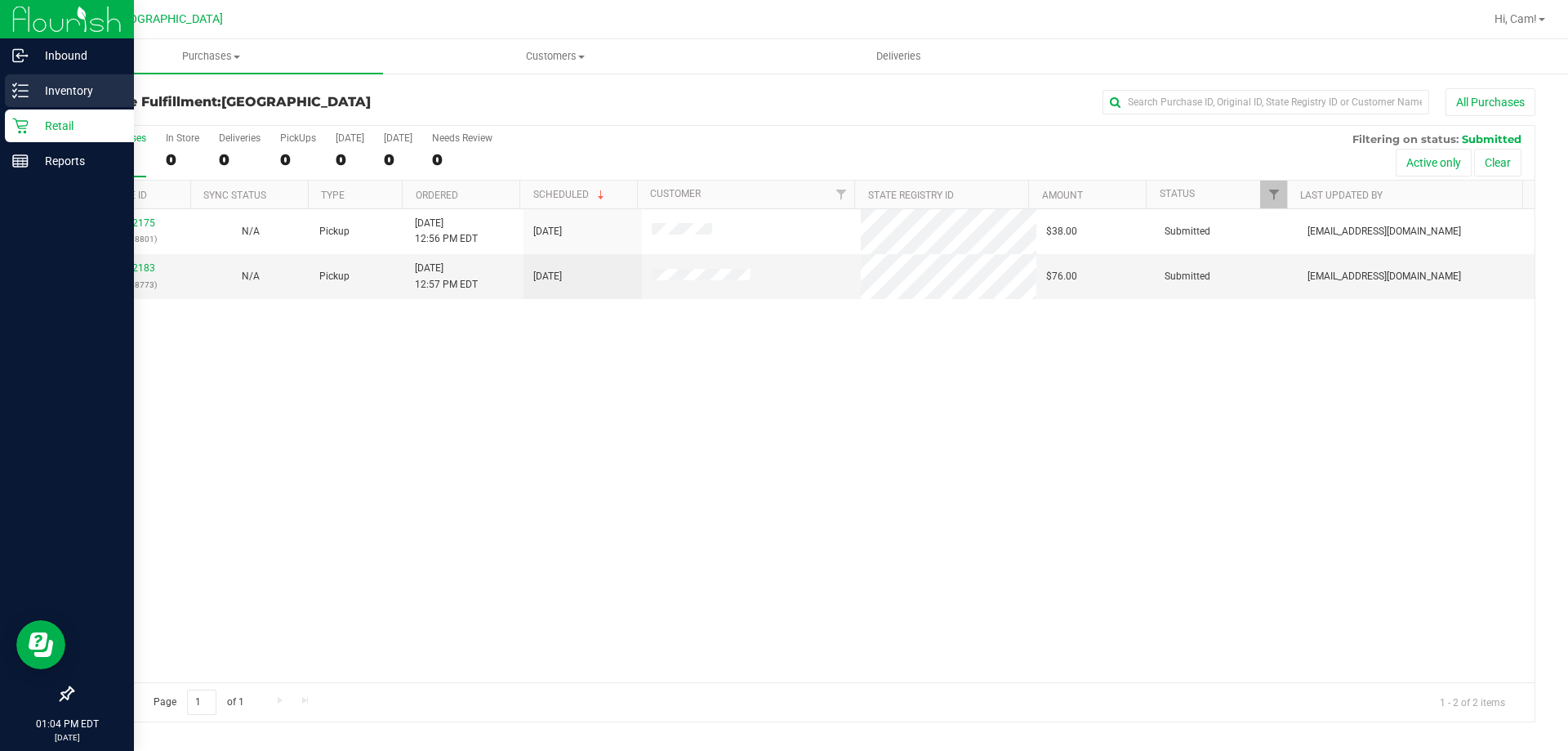
click at [58, 83] on p "Inventory" at bounding box center [78, 90] width 98 height 19
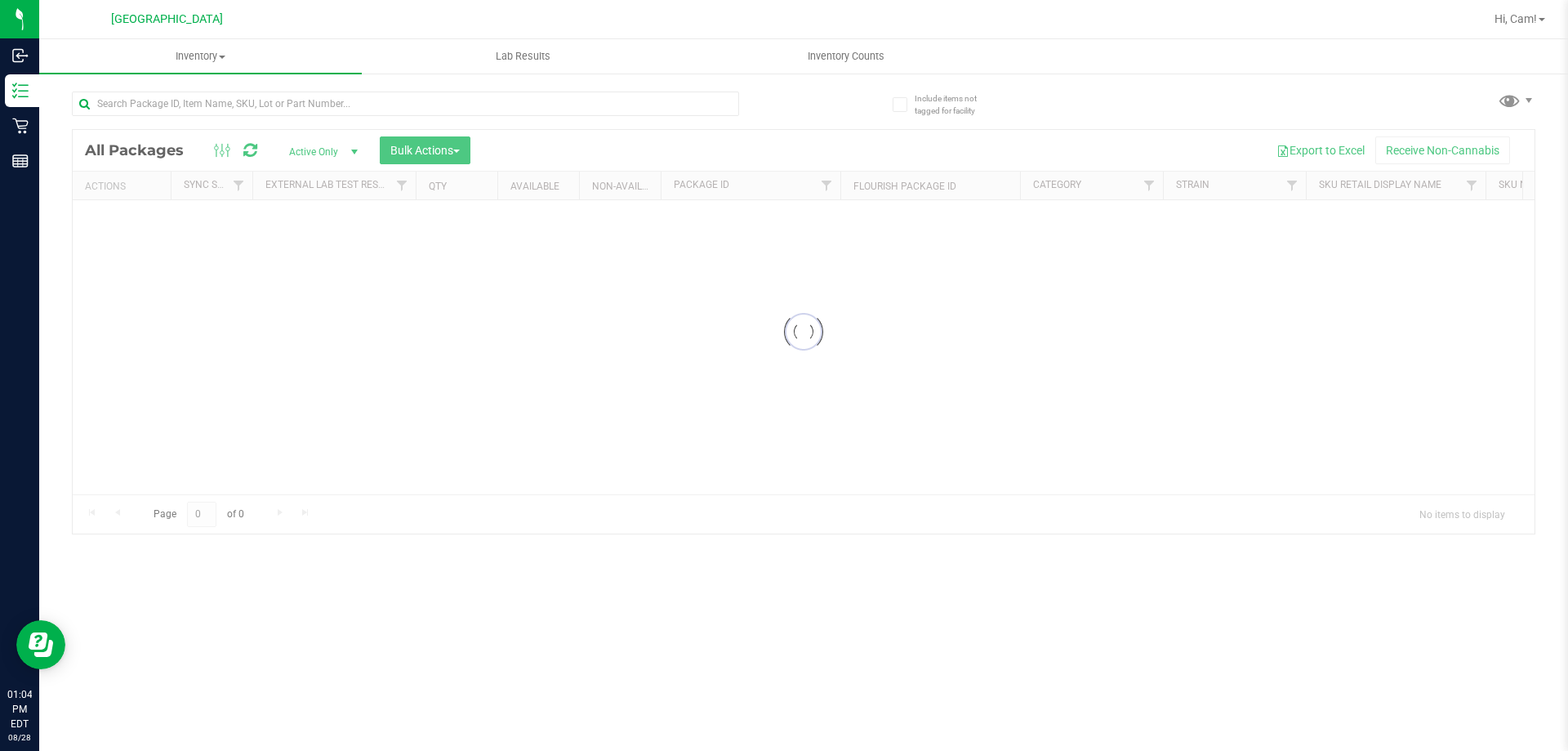
click at [175, 117] on div at bounding box center [406, 110] width 668 height 38
click at [180, 106] on div "Inventory All packages All inventory Waste log Create inventory Lab Results Inv…" at bounding box center [803, 394] width 1529 height 711
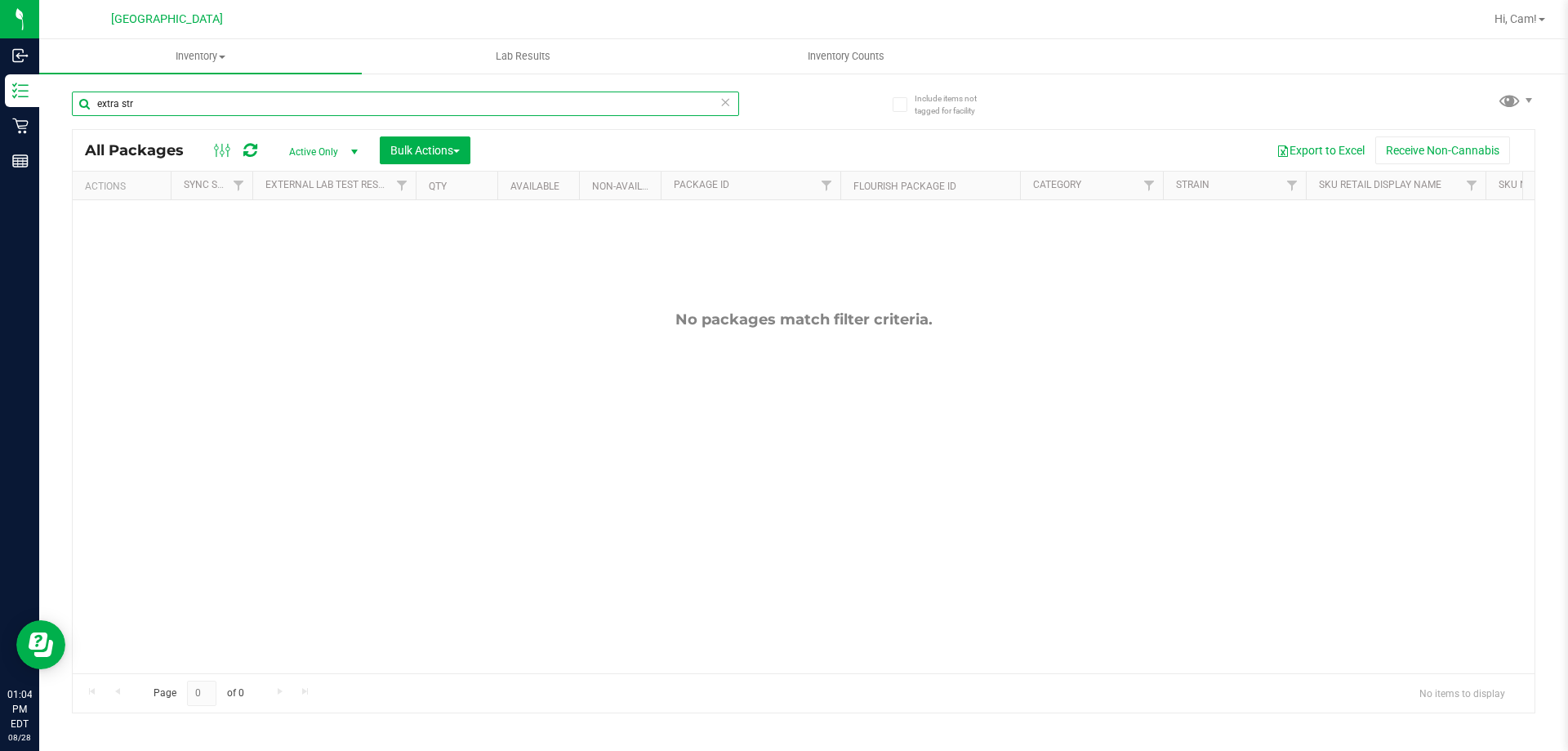
click at [225, 108] on input "extra str" at bounding box center [406, 104] width 668 height 24
type input "extra str"
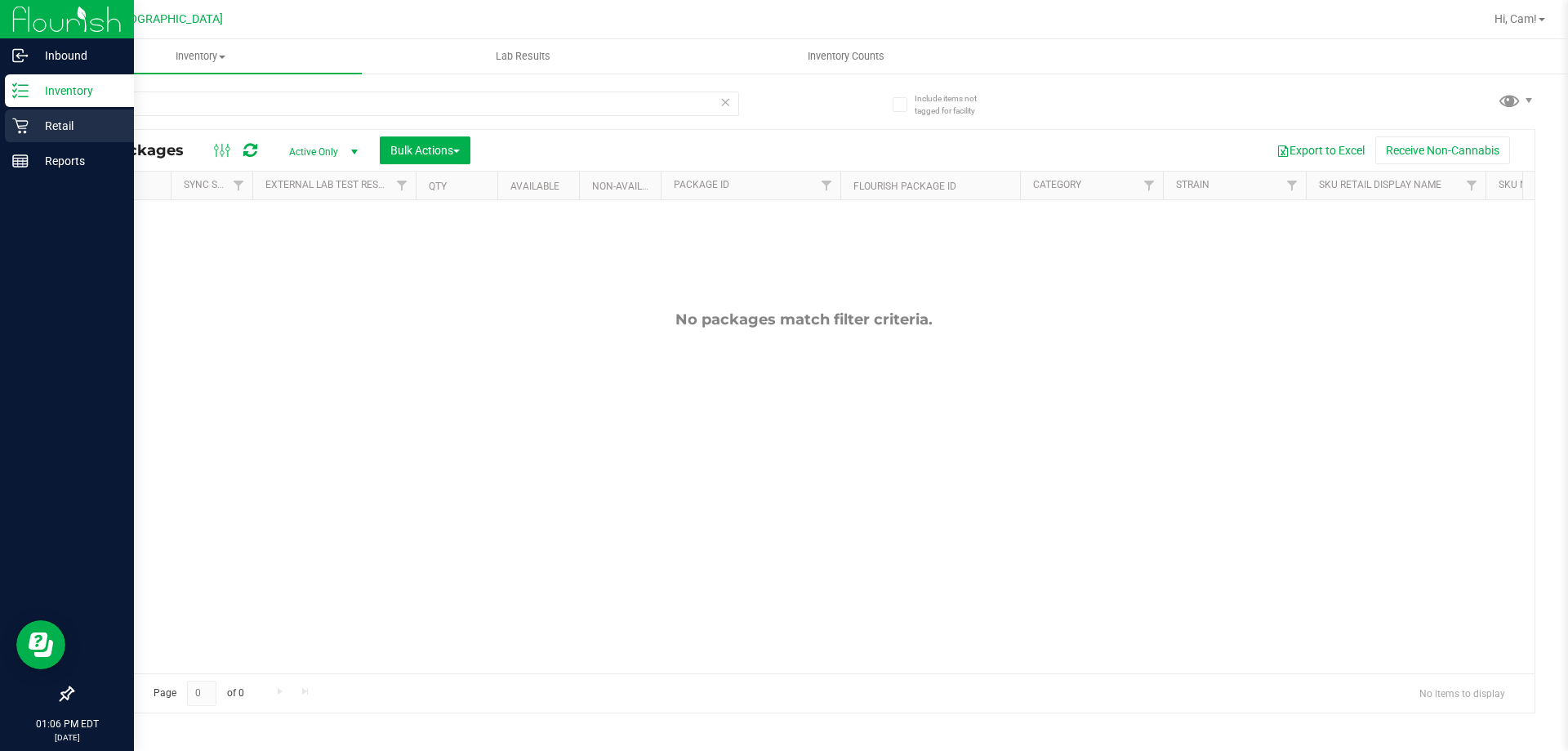
click at [29, 134] on p "Retail" at bounding box center [78, 125] width 98 height 19
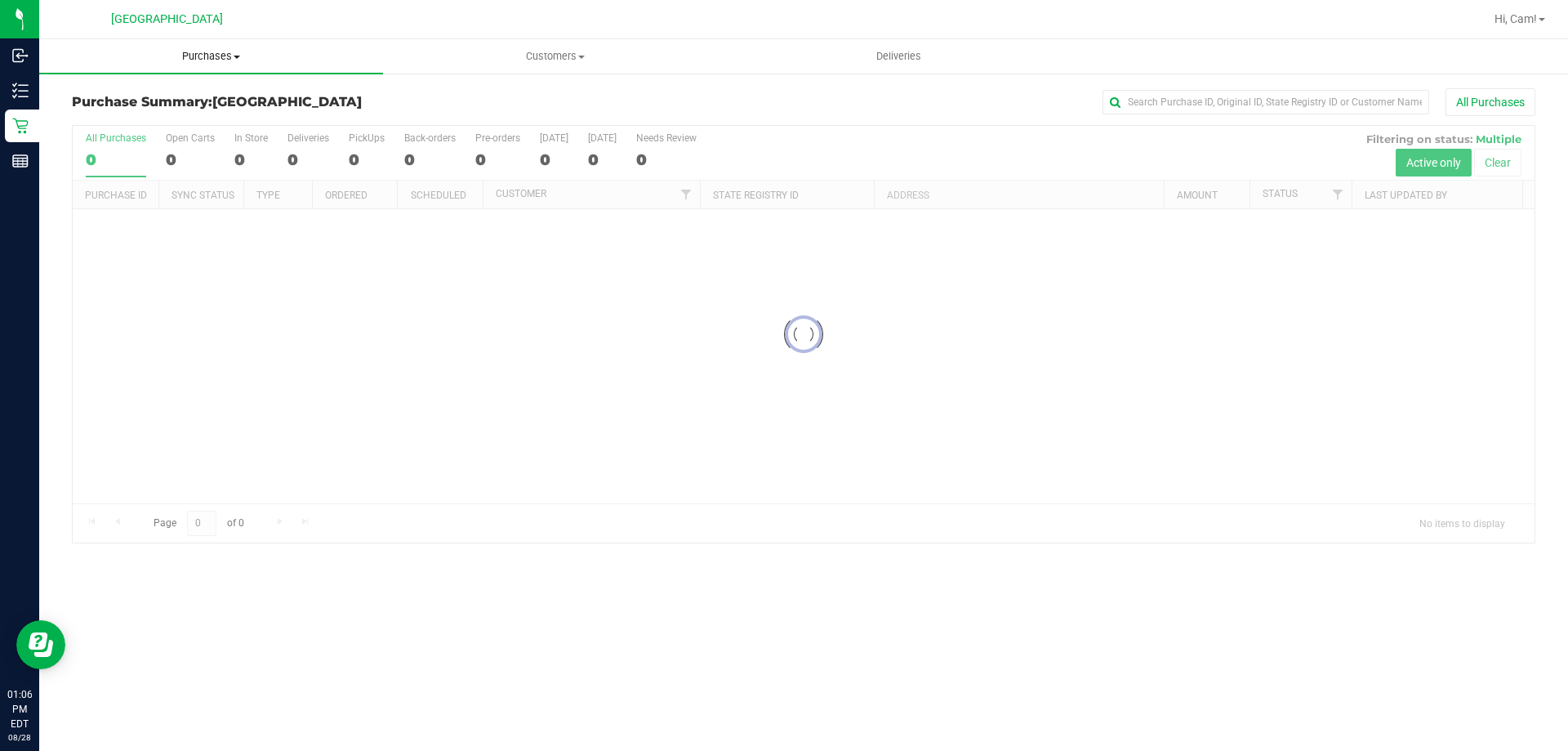
click at [226, 50] on span "Purchases" at bounding box center [210, 57] width 344 height 15
click at [134, 113] on span "Fulfillment" at bounding box center [89, 118] width 101 height 14
